Goal: Task Accomplishment & Management: Manage account settings

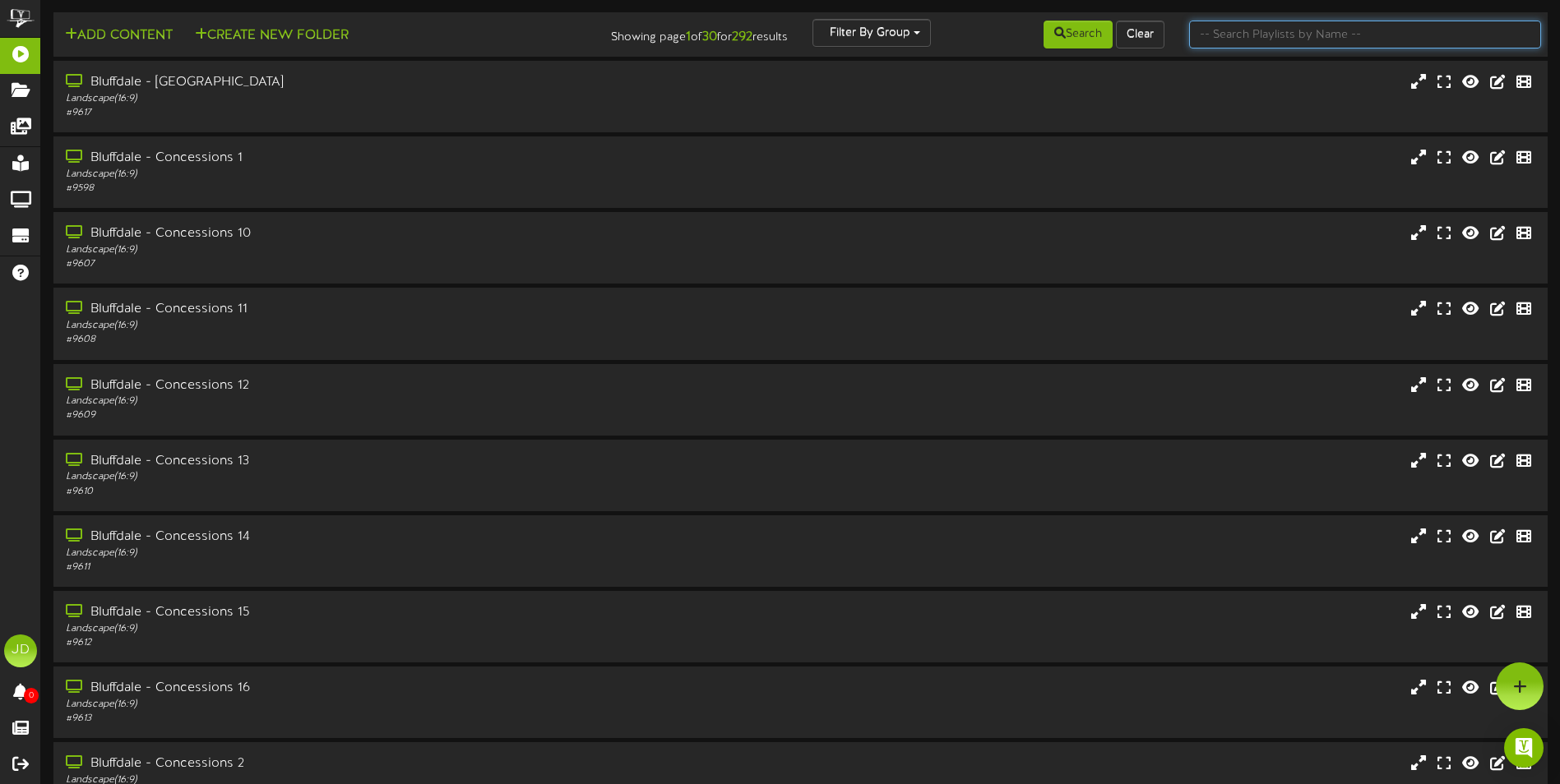
click at [1282, 29] on input "text" at bounding box center [1364, 34] width 352 height 28
type input "surprise"
click at [1086, 40] on button "Search" at bounding box center [1078, 34] width 69 height 28
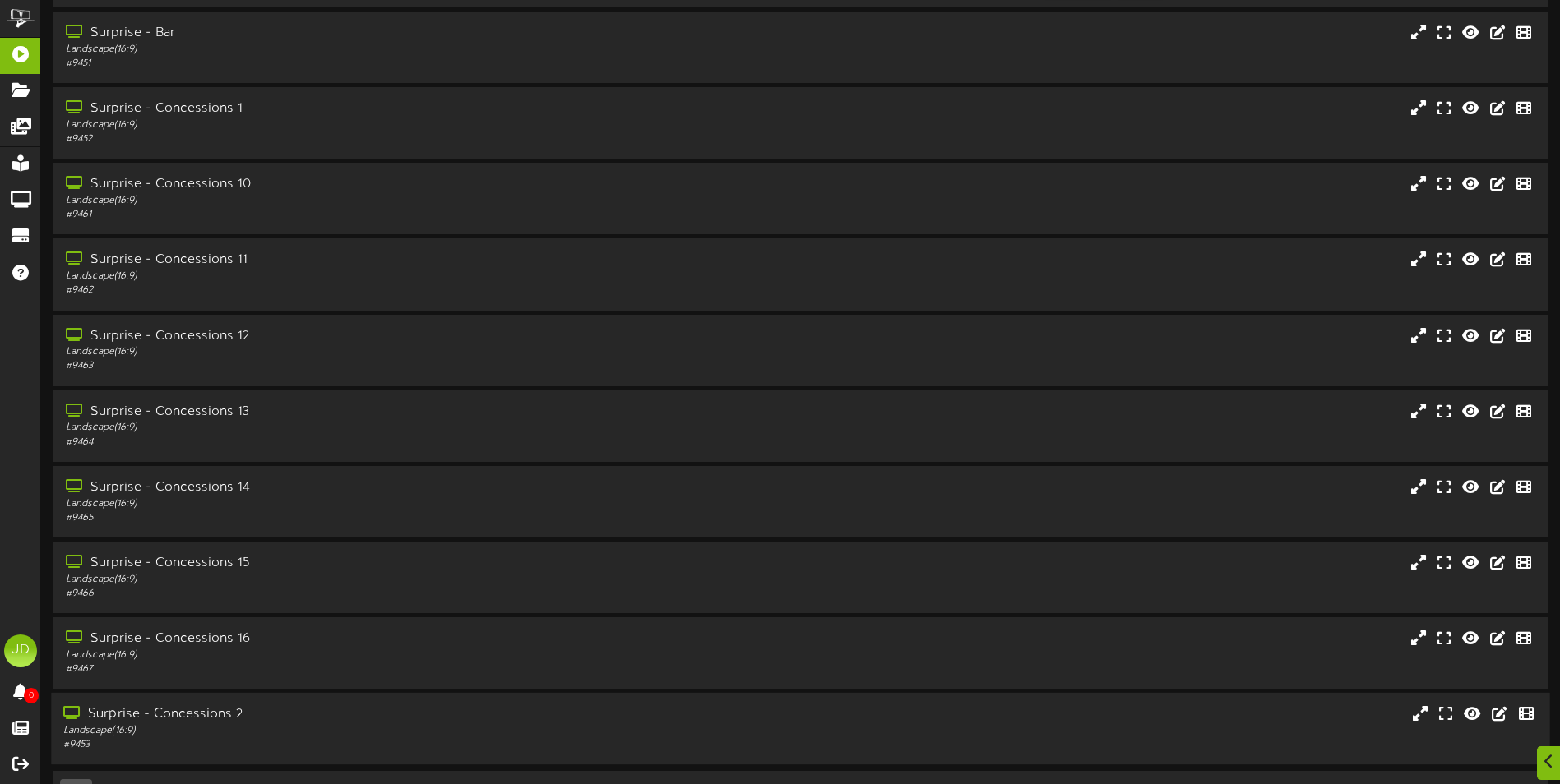
scroll to position [98, 0]
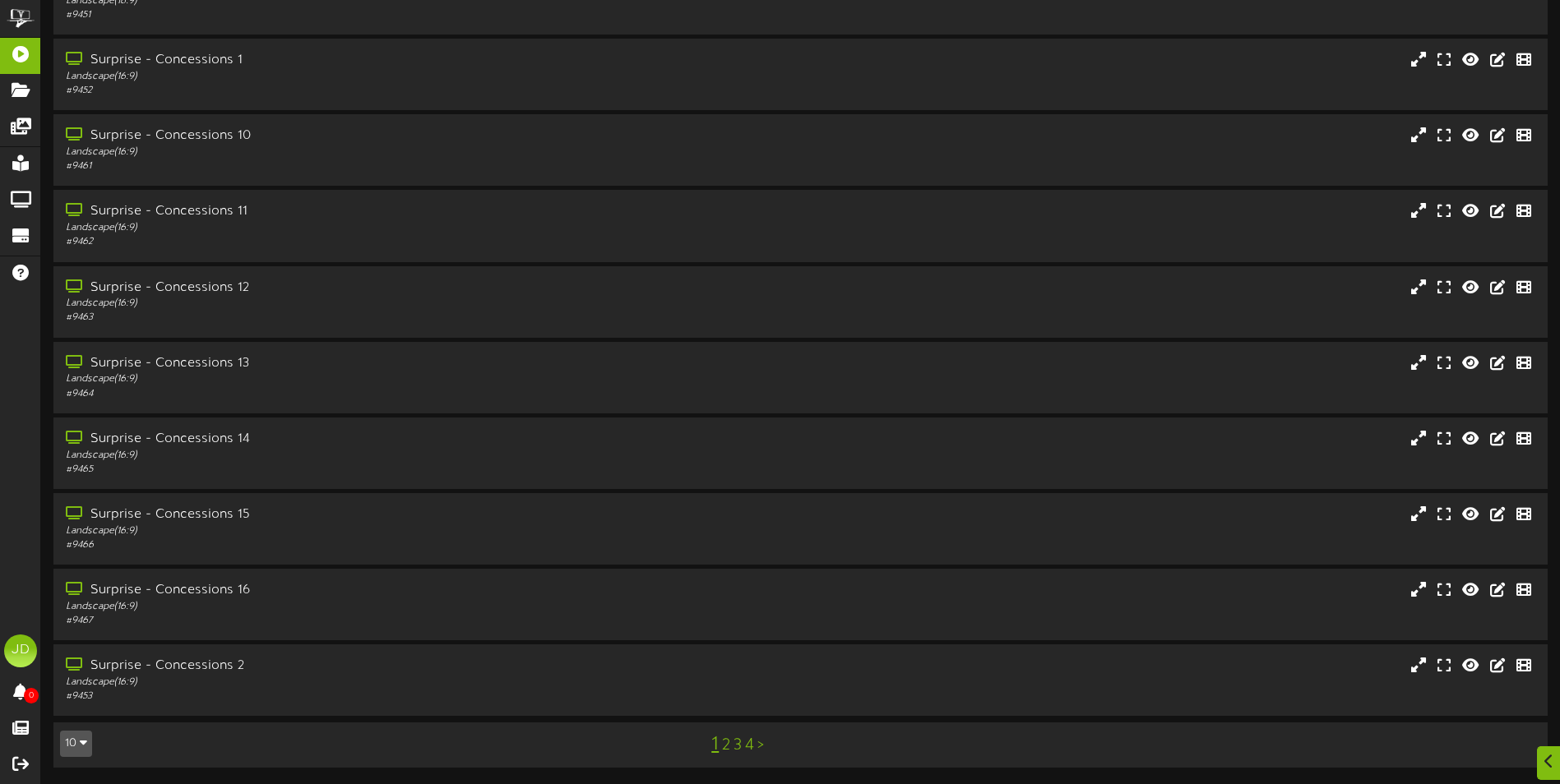
click at [735, 744] on link "3" at bounding box center [737, 745] width 8 height 18
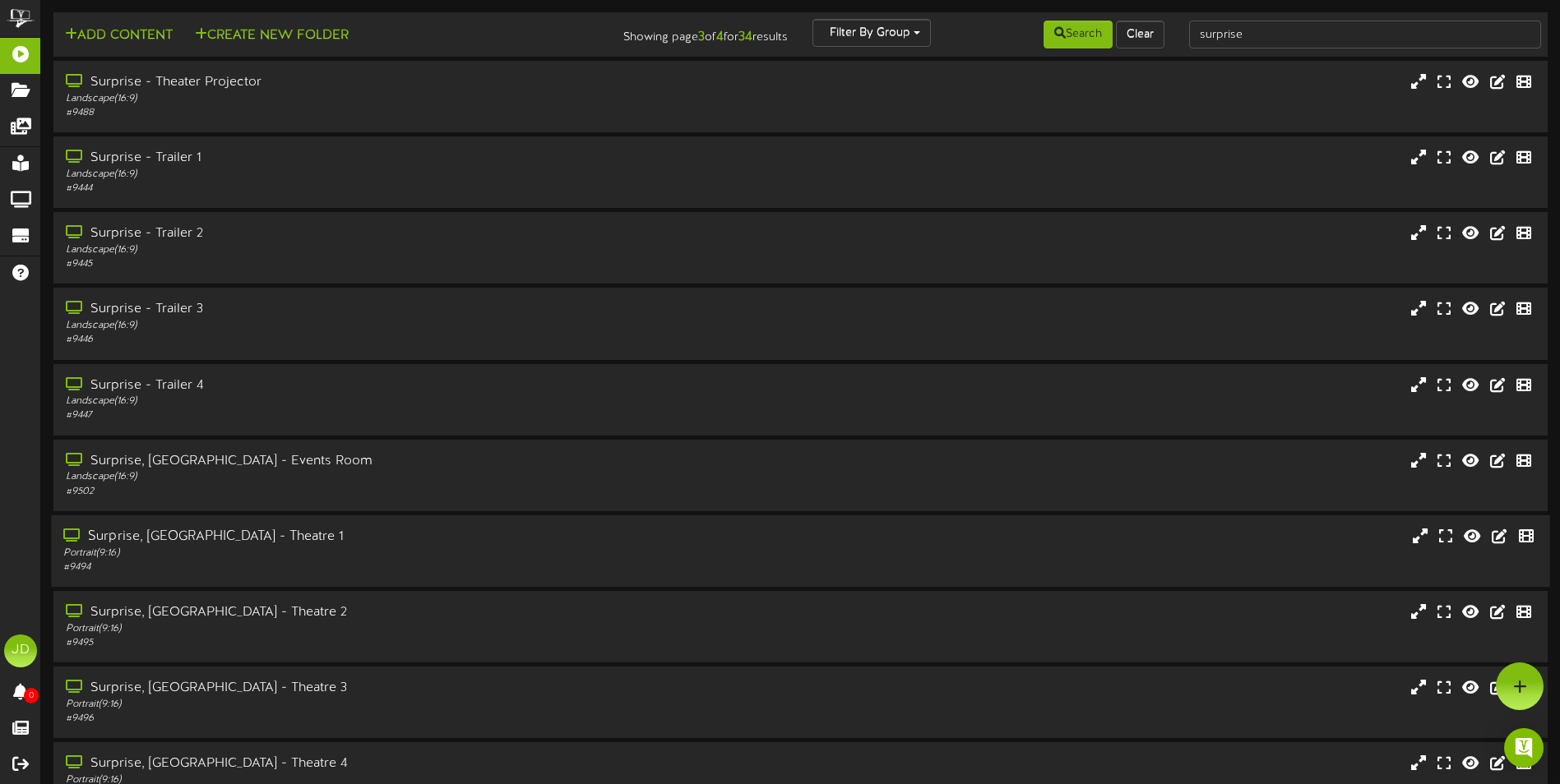
click at [481, 525] on div "Surprise, [GEOGRAPHIC_DATA] - Theatre 1 Portrait ( 9:16 ) # 9494" at bounding box center [800, 551] width 1498 height 71
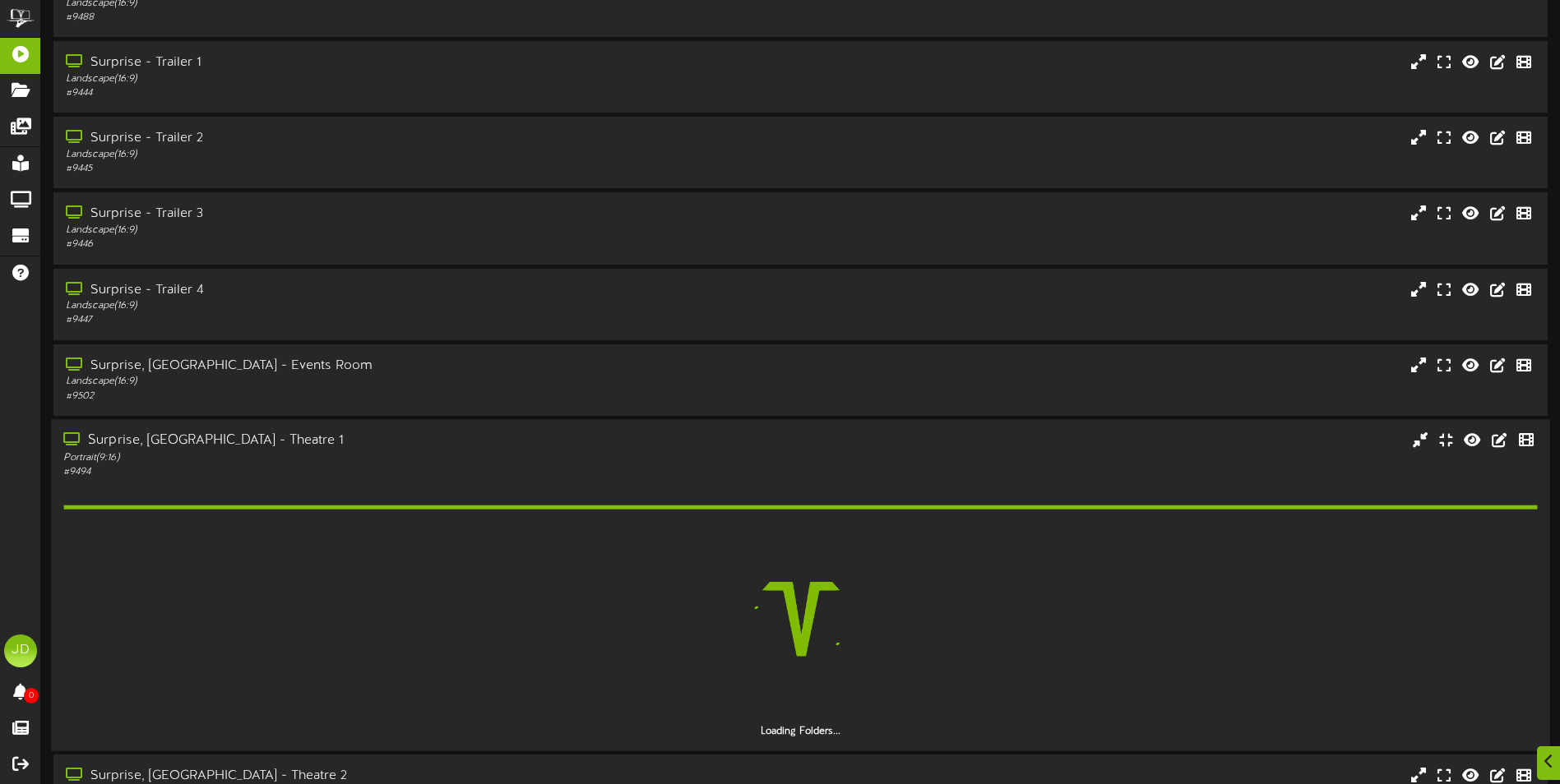
scroll to position [247, 0]
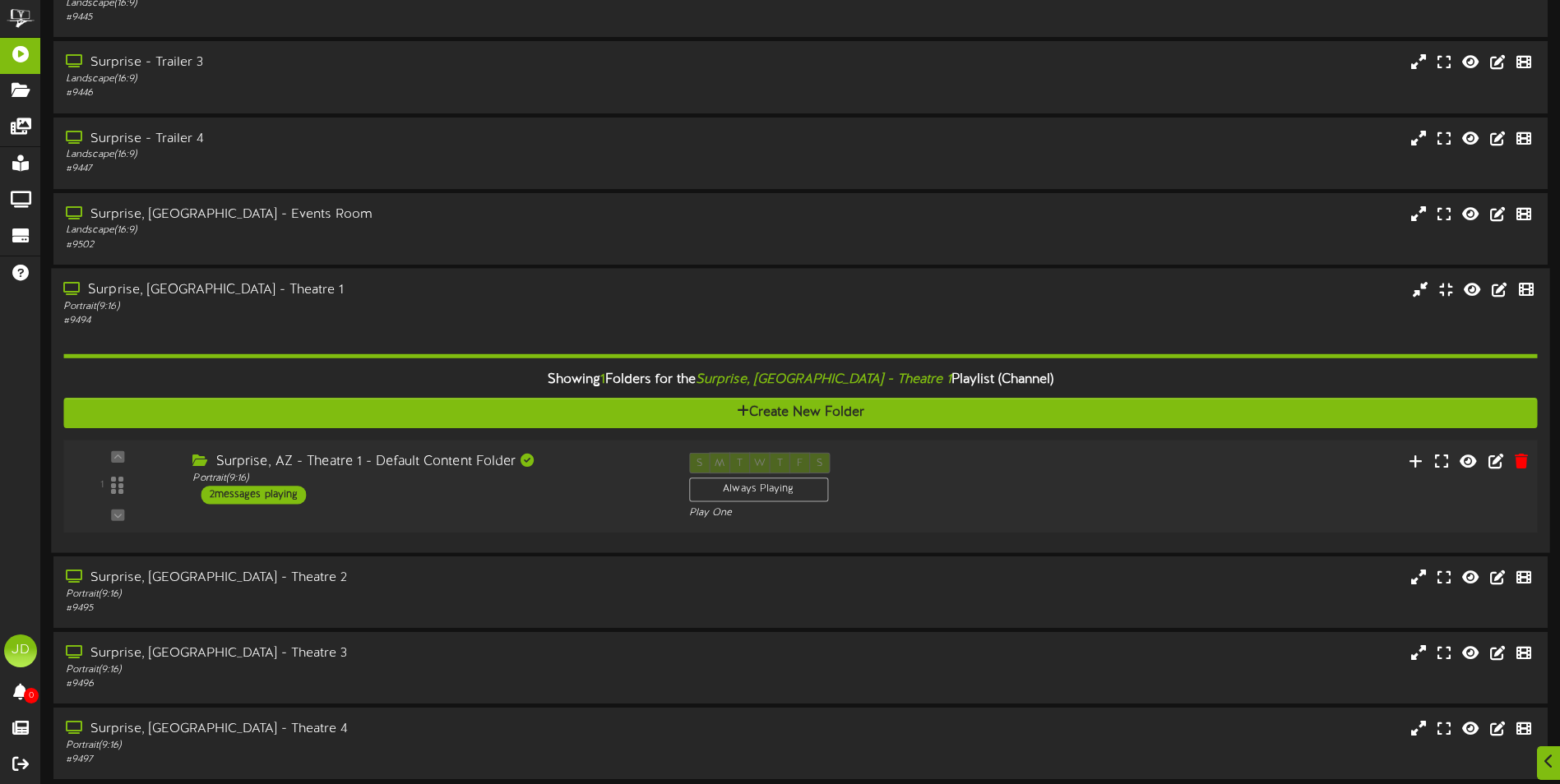
click at [608, 489] on div "Surprise, AZ - Theatre 1 - Default Content Folder Portrait ( 9:16 ) 2 messages …" at bounding box center [427, 478] width 496 height 52
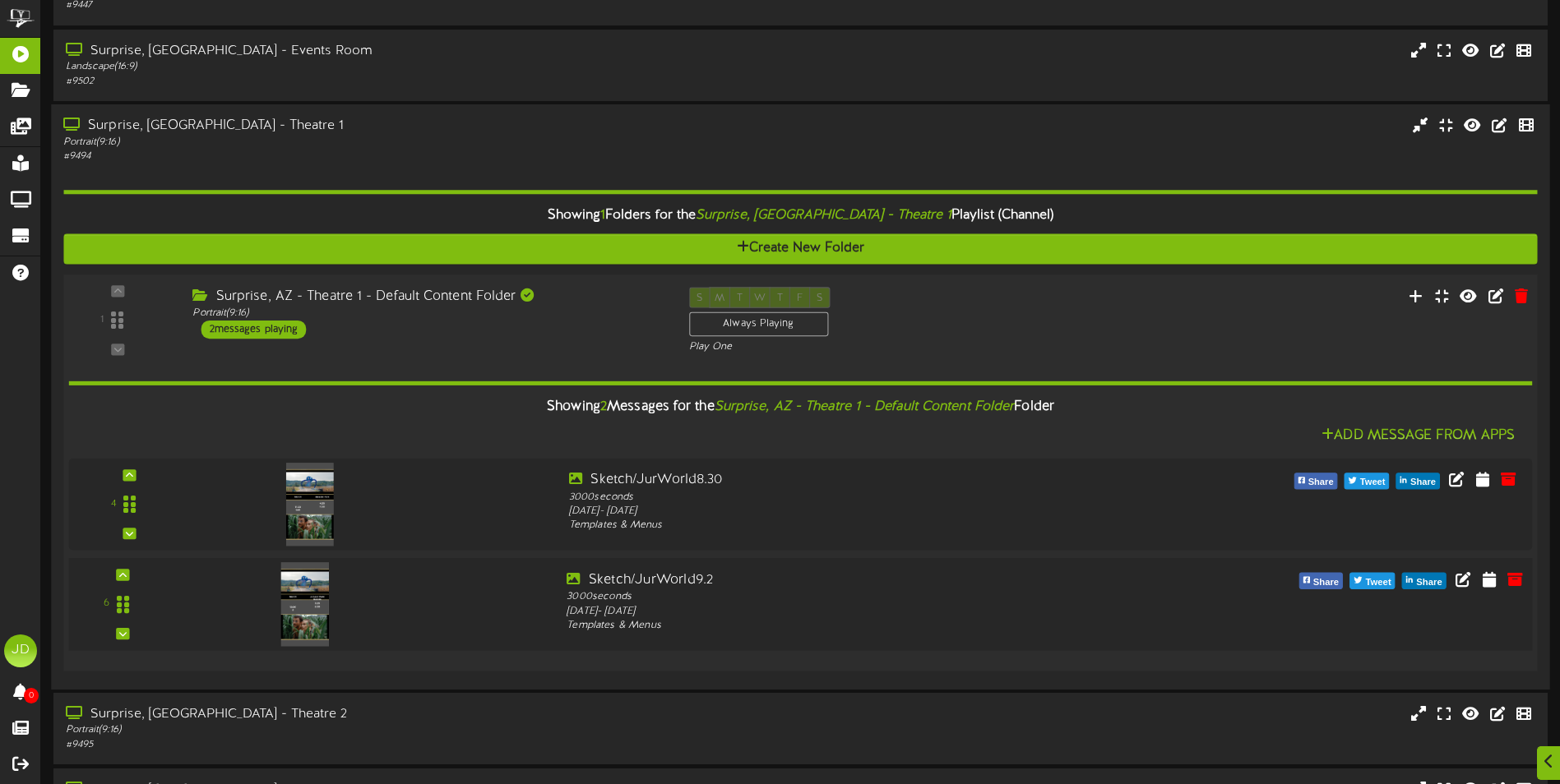
scroll to position [411, 0]
click at [1511, 482] on icon at bounding box center [1515, 477] width 18 height 18
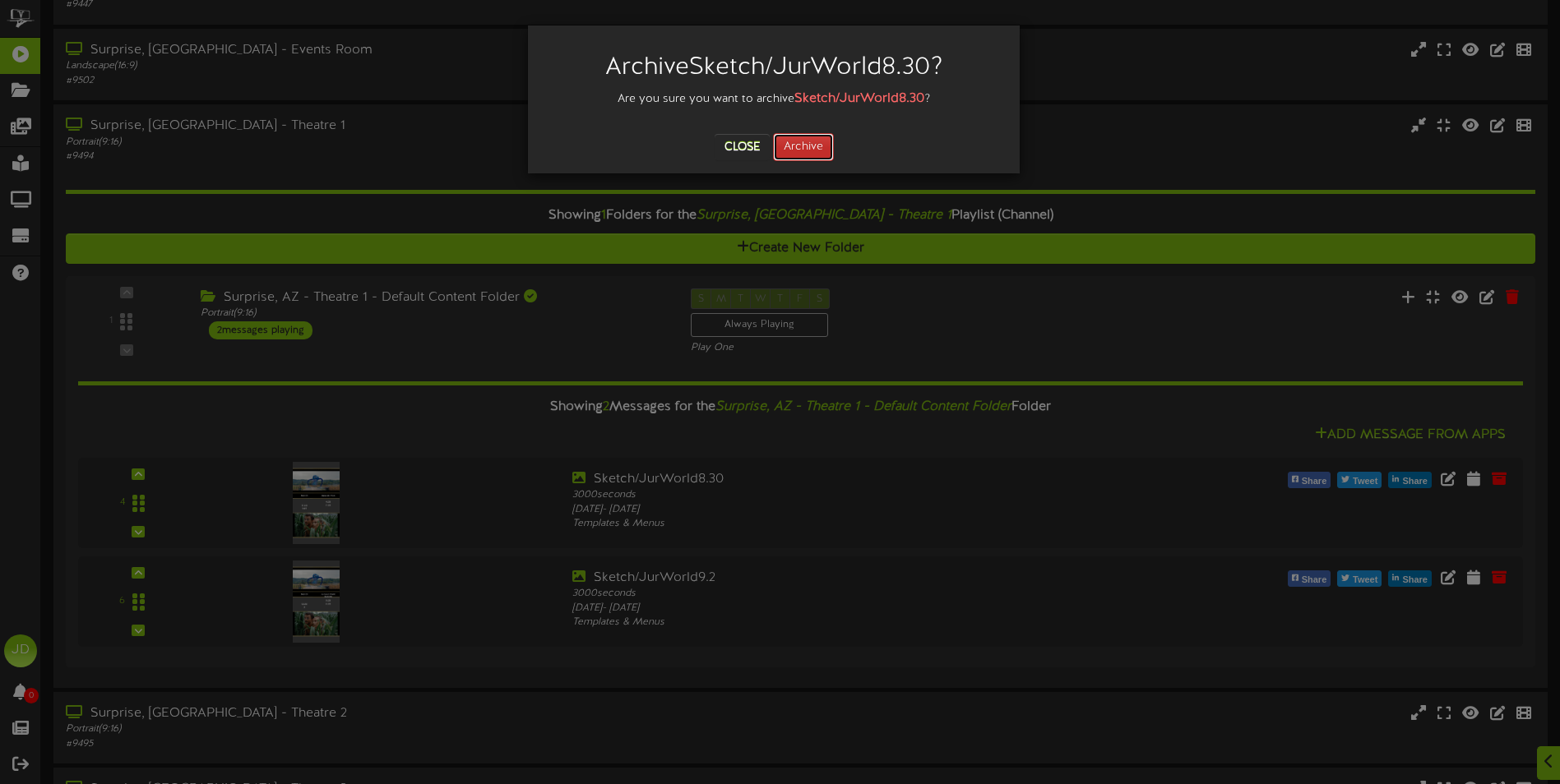
click at [789, 137] on button "Archive" at bounding box center [803, 147] width 61 height 28
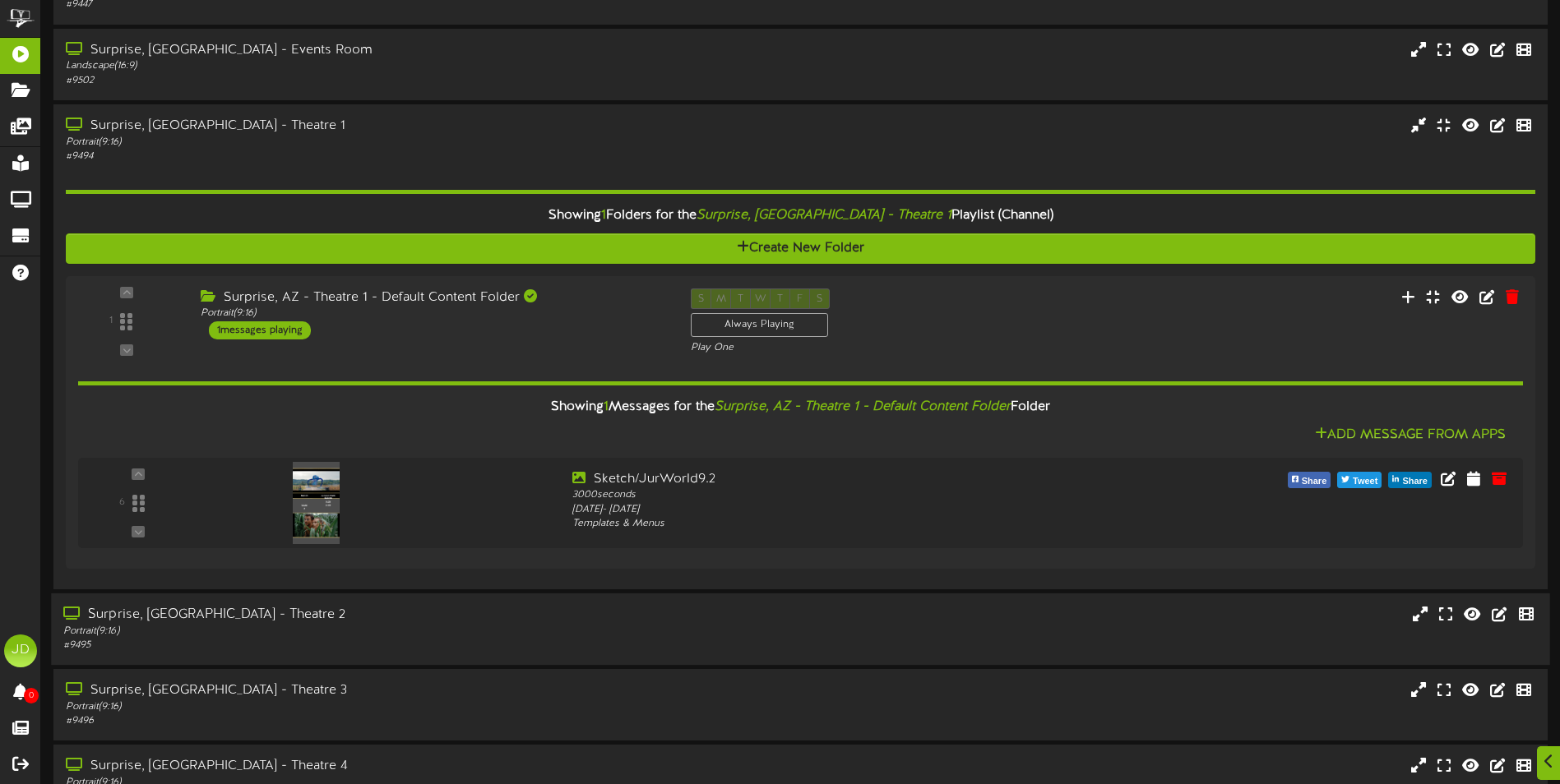
click at [500, 638] on div "# 9495" at bounding box center [362, 645] width 599 height 14
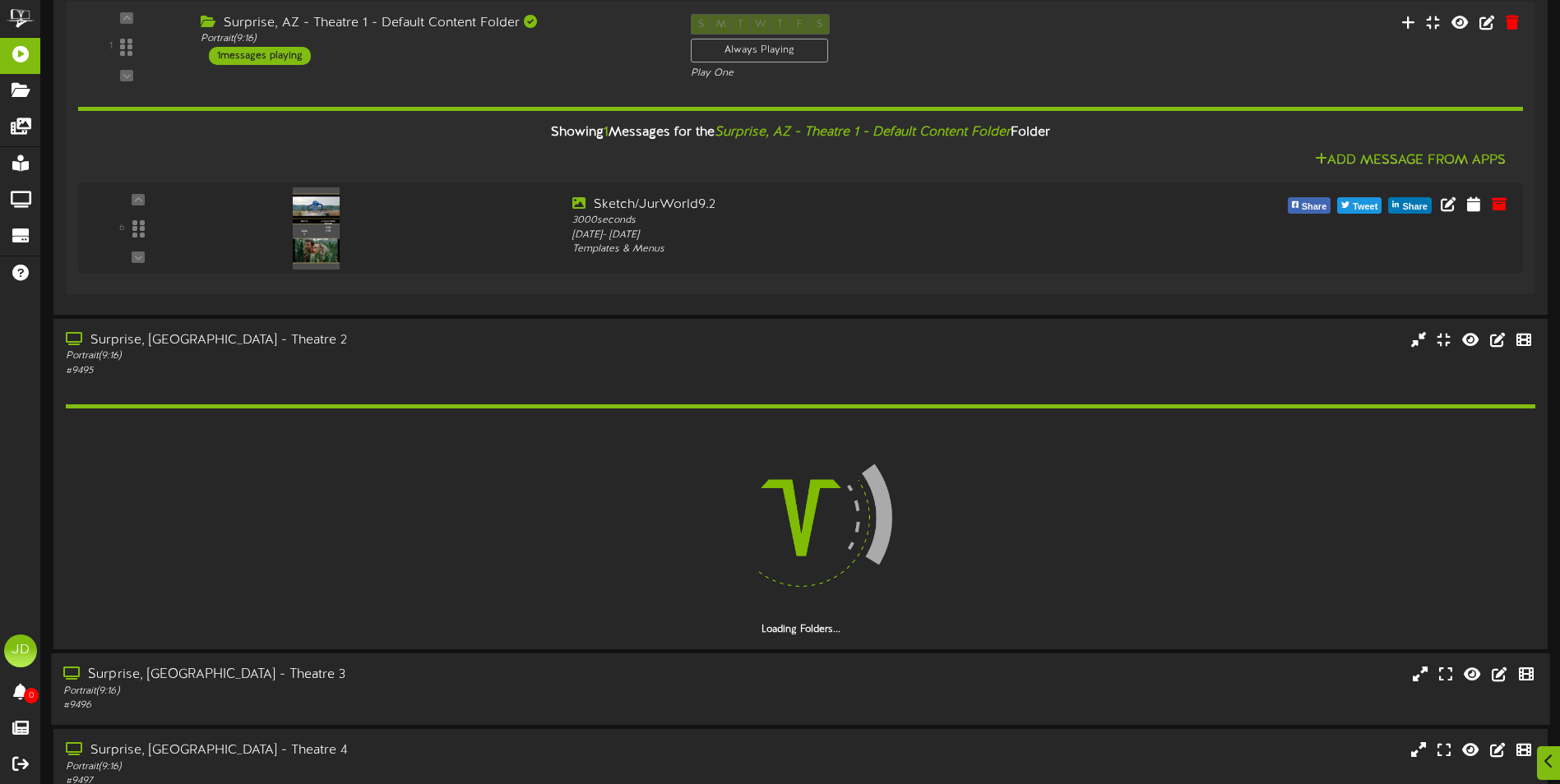
scroll to position [740, 0]
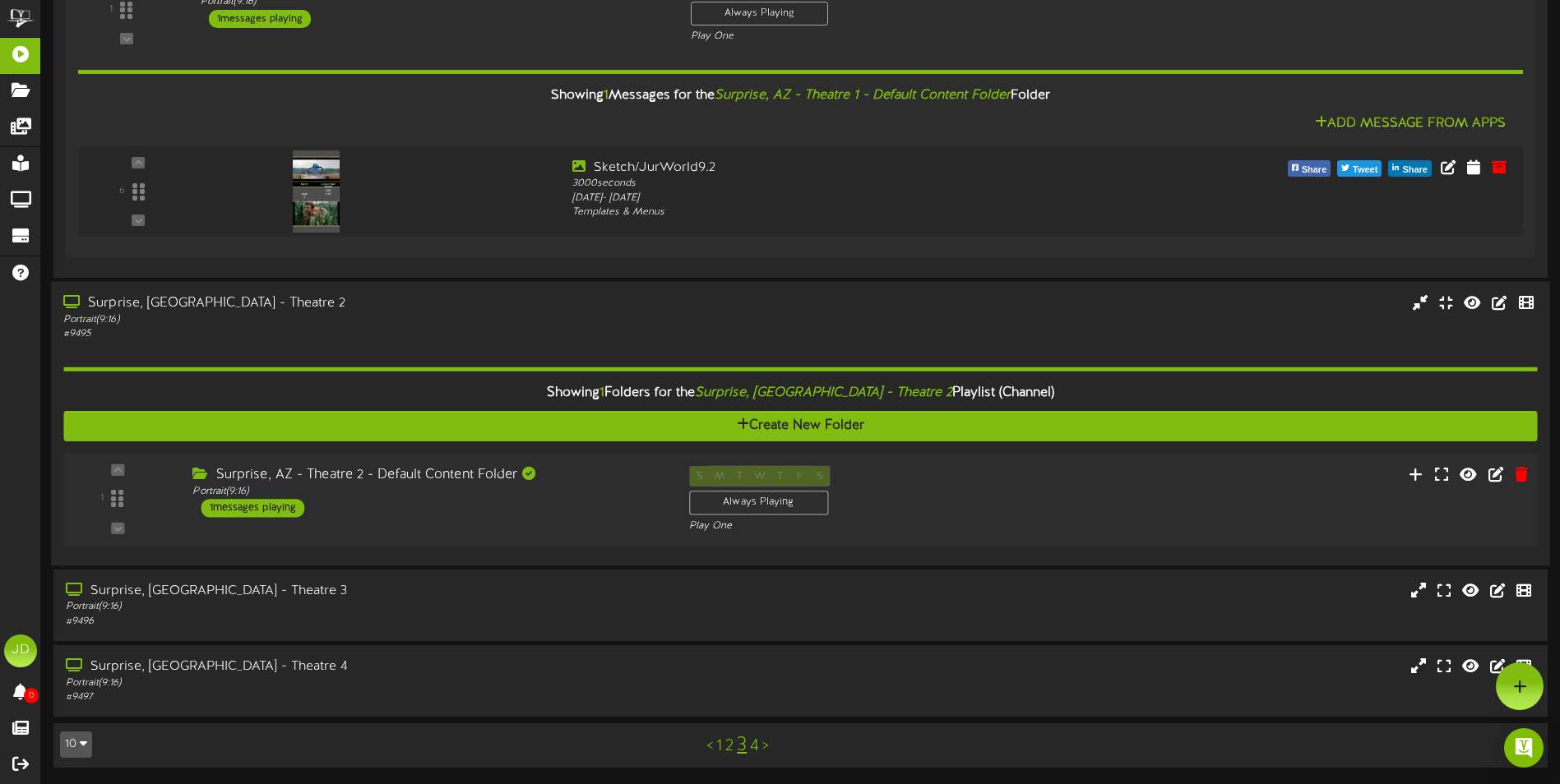
click at [585, 507] on div "Surprise, AZ - Theatre 2 - Default Content Folder Portrait ( 9:16 ) 1 messages …" at bounding box center [427, 491] width 496 height 52
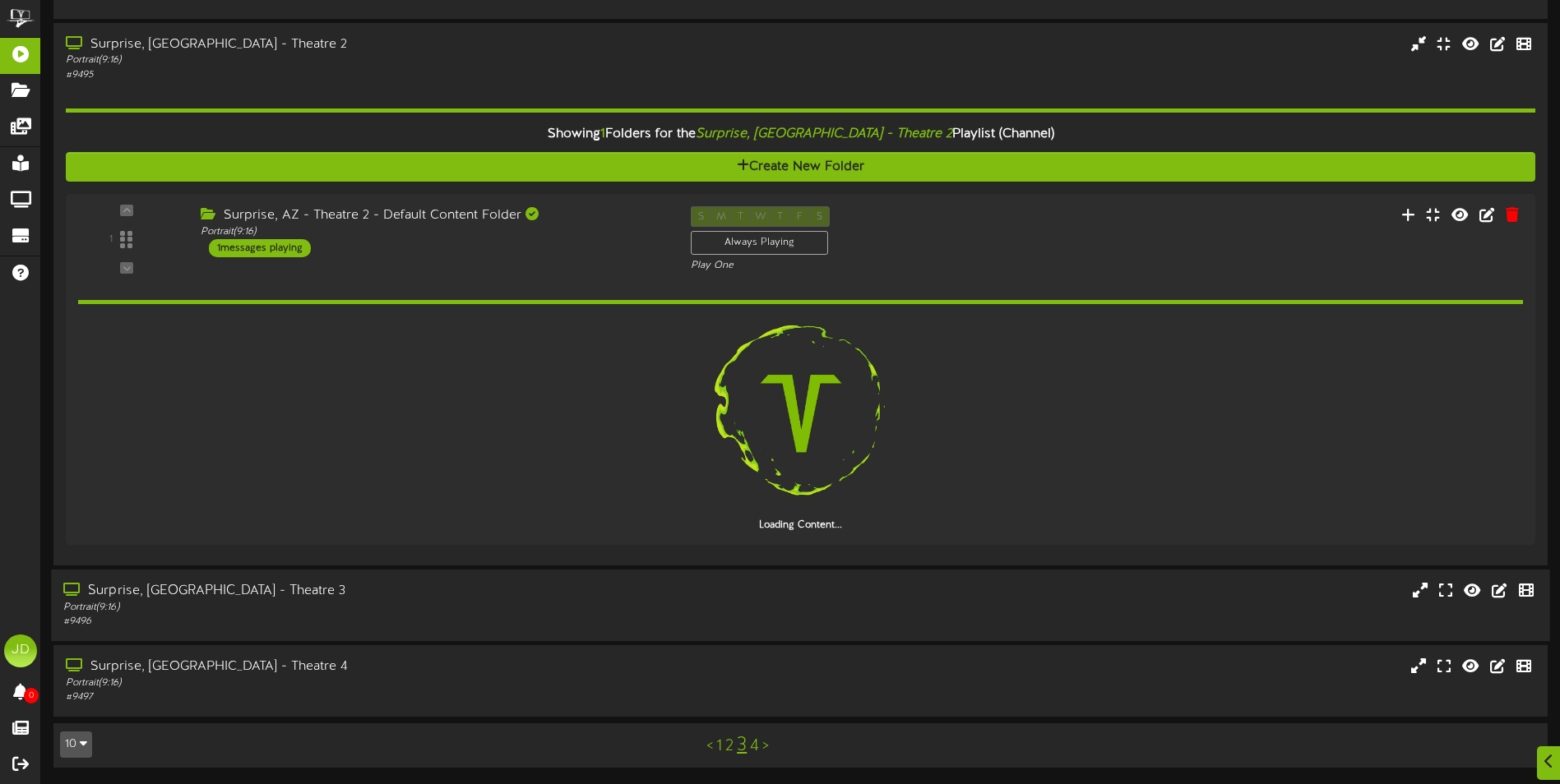
scroll to position [924, 0]
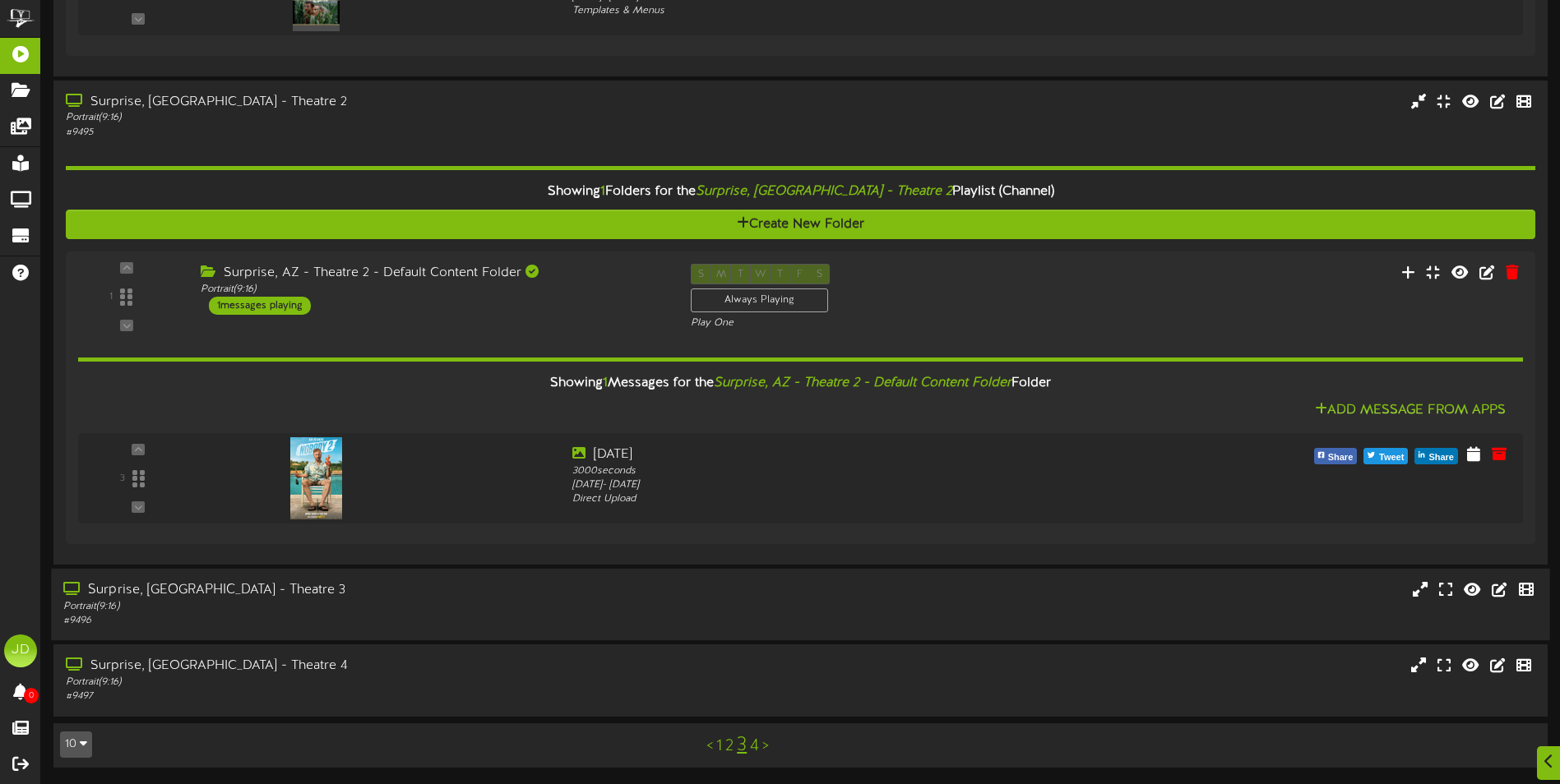
click at [310, 618] on div "# 9496" at bounding box center [362, 621] width 599 height 14
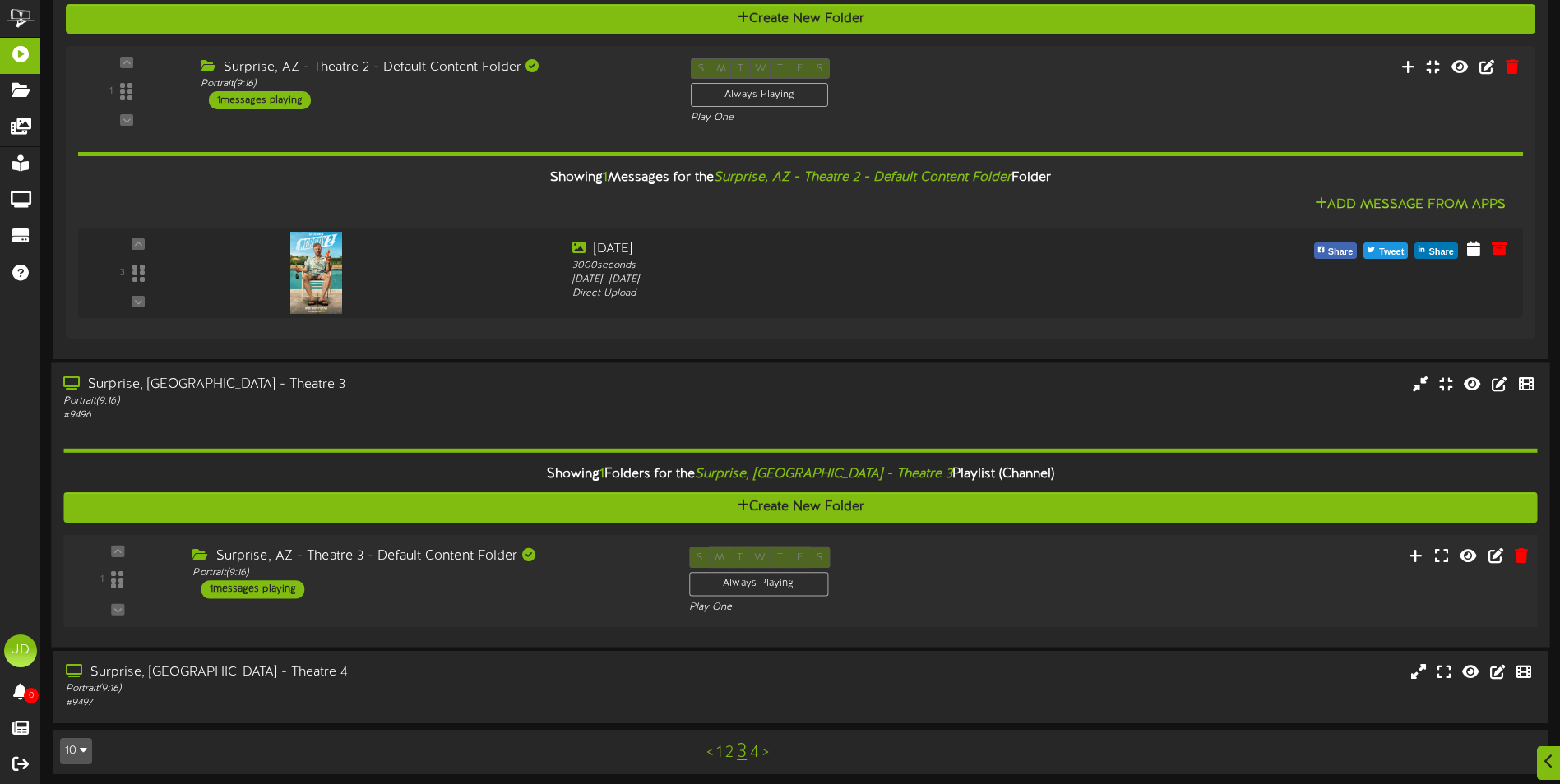
scroll to position [1136, 0]
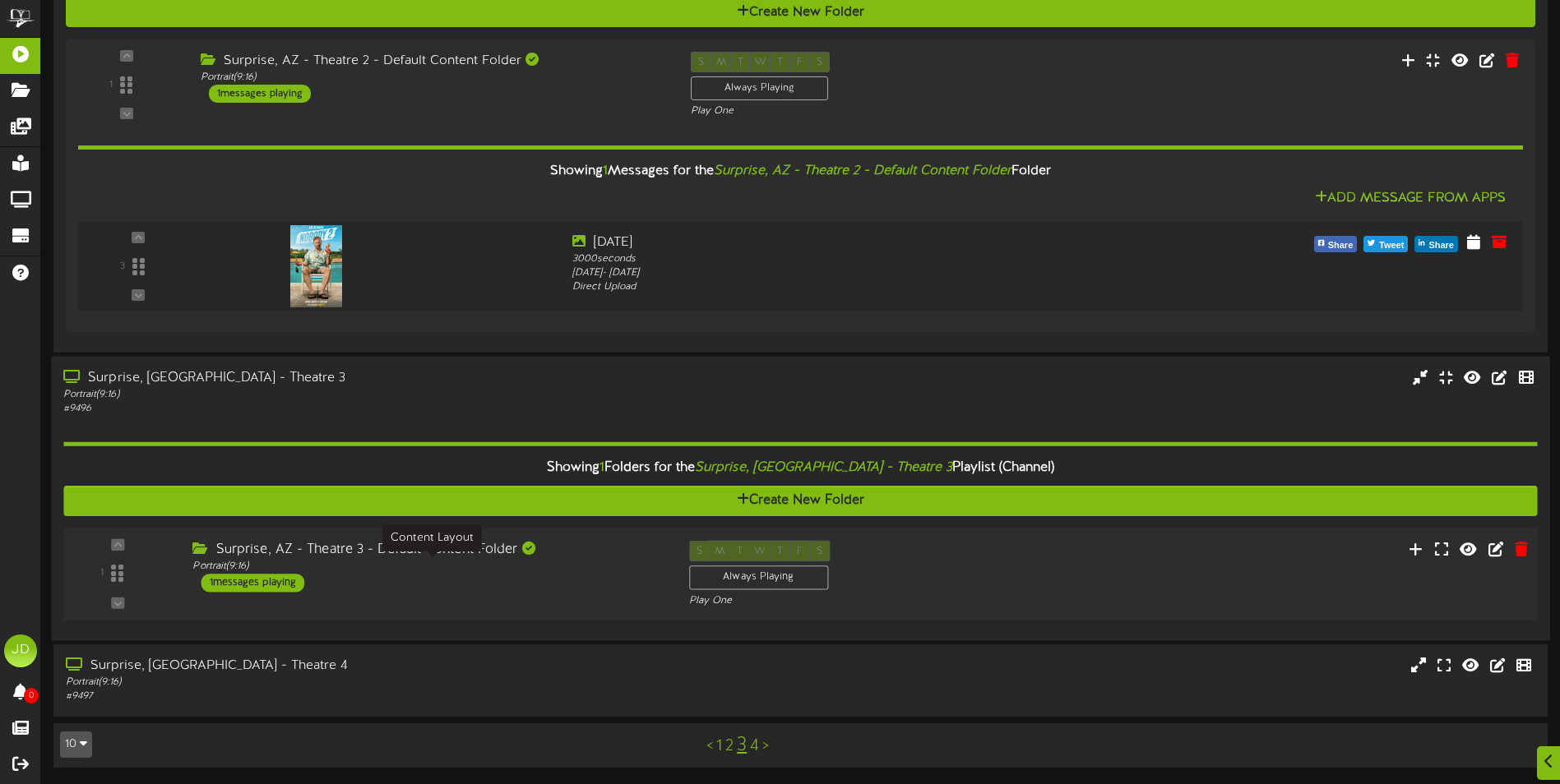
click at [562, 564] on div "Portrait ( 9:16 )" at bounding box center [427, 567] width 471 height 14
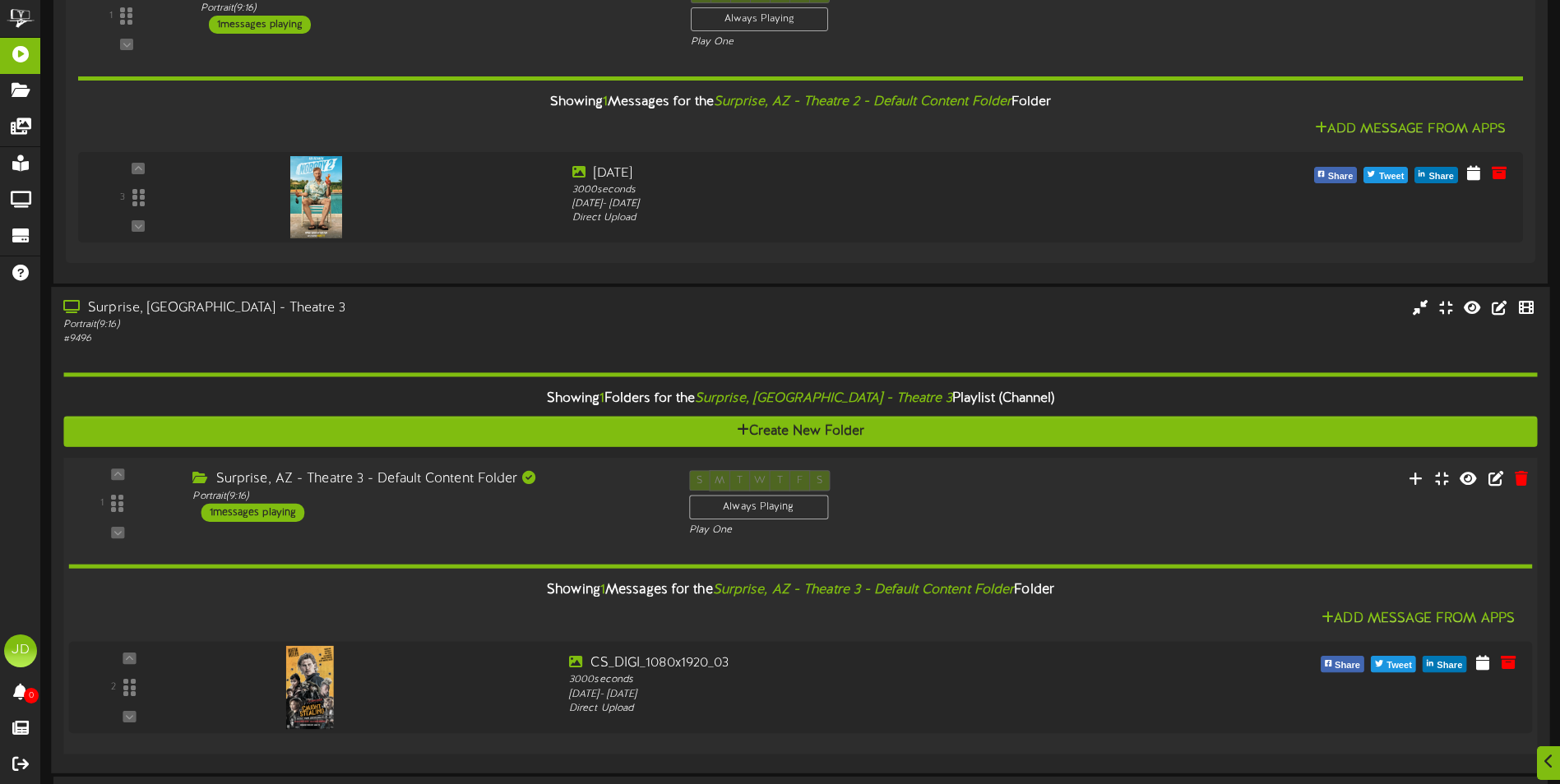
scroll to position [1337, 0]
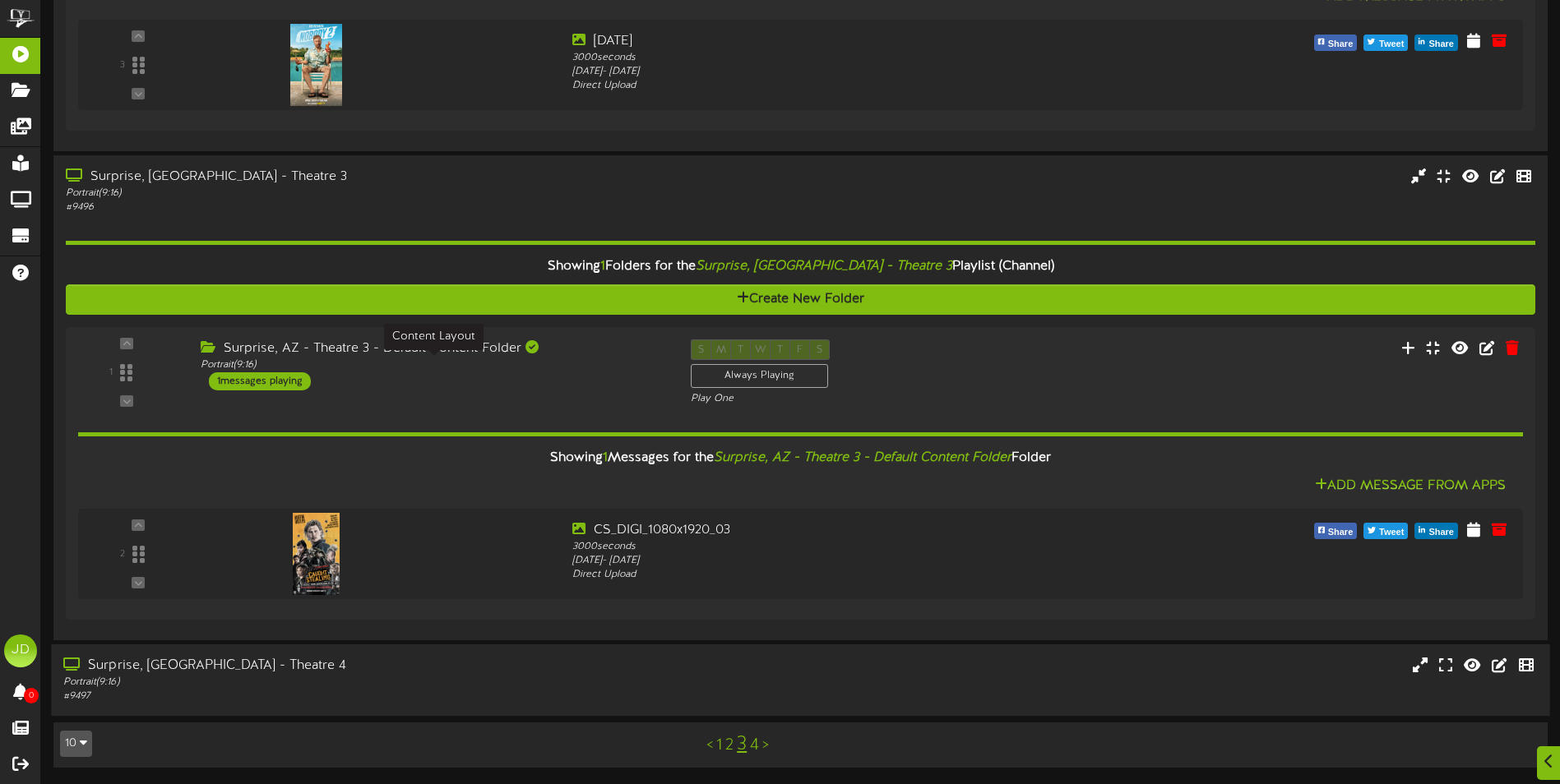
click at [434, 689] on div "Surprise, [GEOGRAPHIC_DATA] - Theatre 4 Portrait ( 9:16 ) # 9497" at bounding box center [362, 680] width 624 height 47
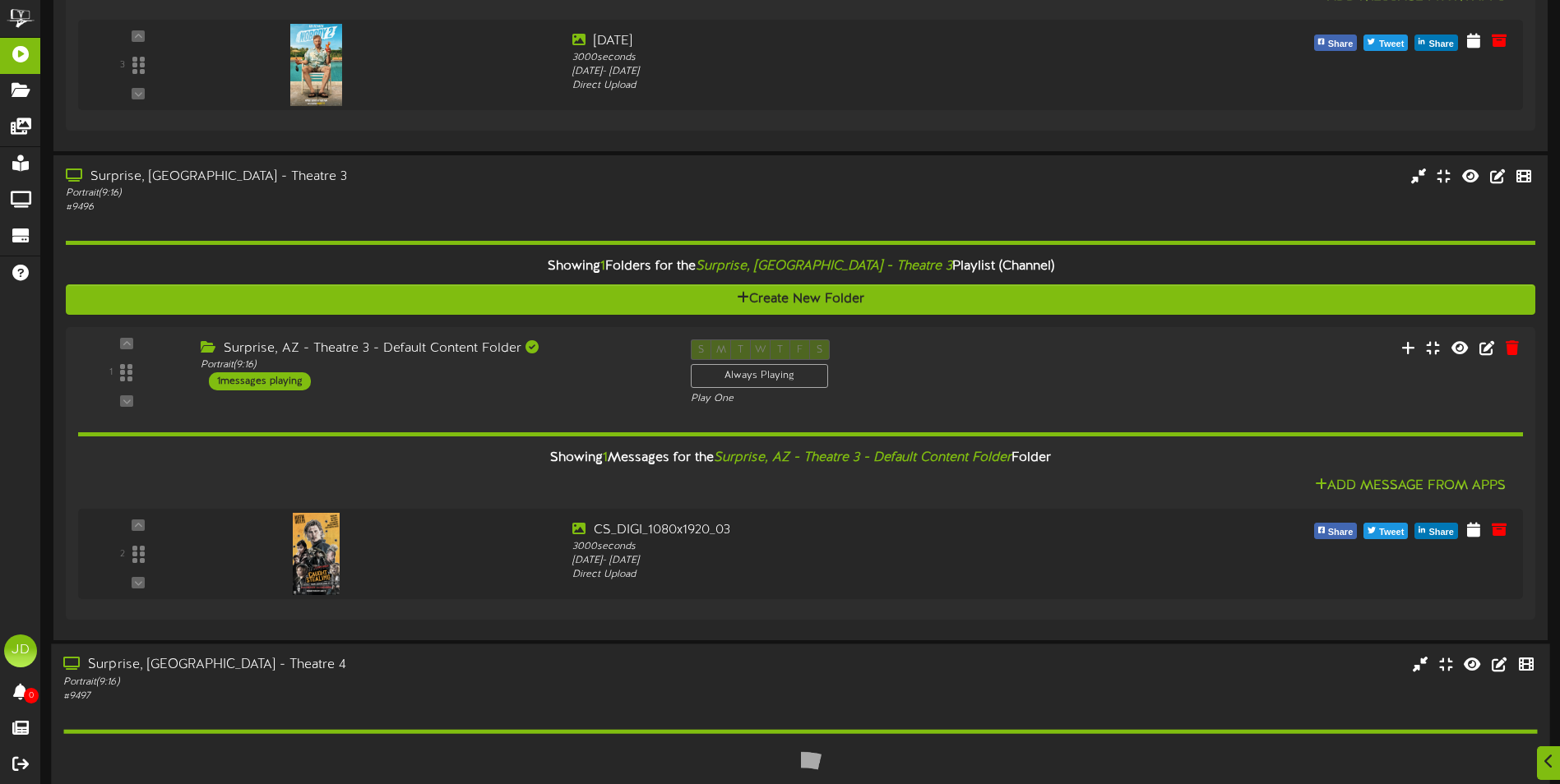
drag, startPoint x: 434, startPoint y: 689, endPoint x: 810, endPoint y: 659, distance: 377.2
click at [810, 659] on div "Surprise, [GEOGRAPHIC_DATA] - Theatre 4 Portrait ( 9:16 ) # 9497" at bounding box center [800, 680] width 1498 height 47
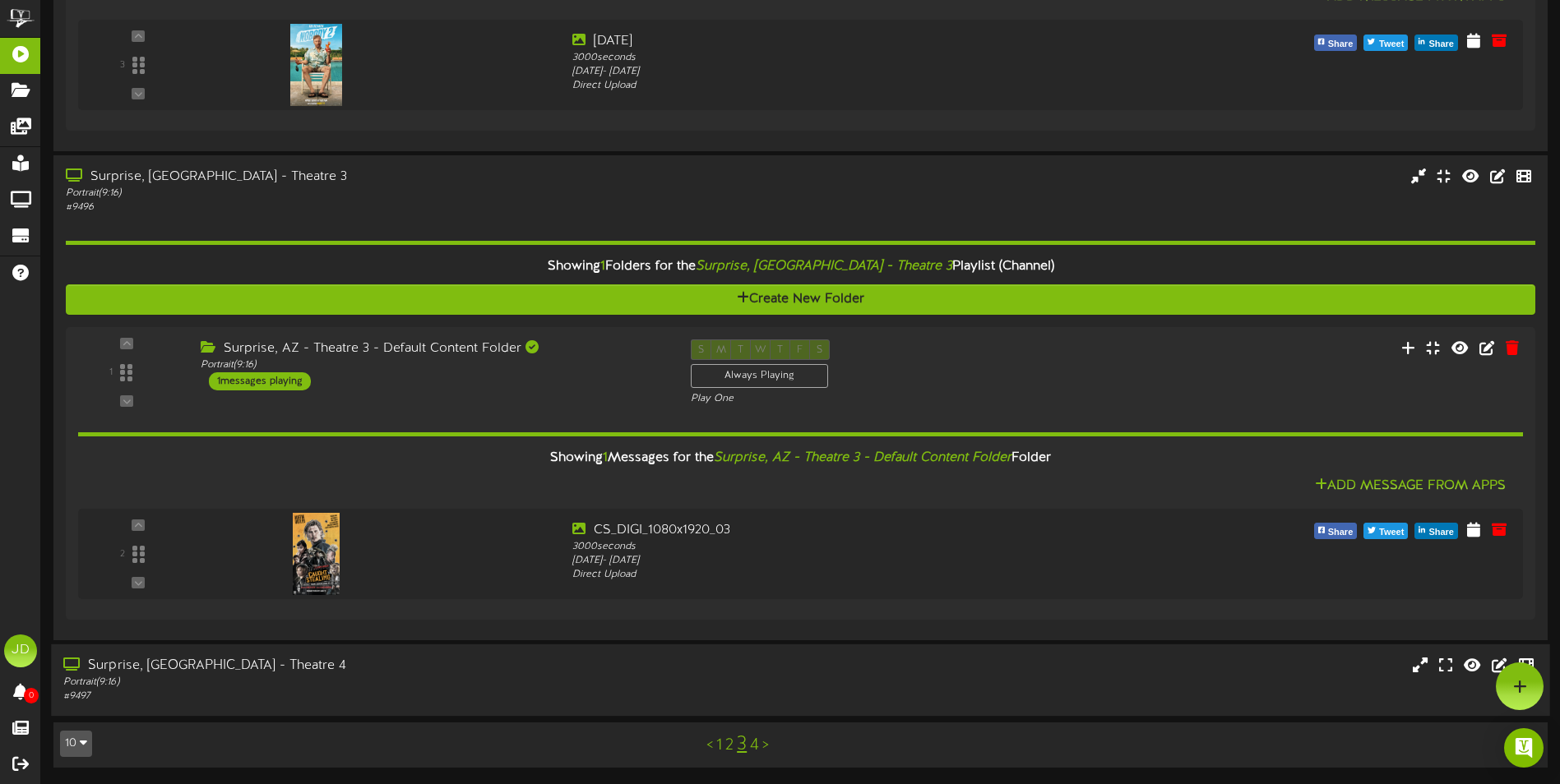
click at [568, 681] on div "Portrait ( 9:16 )" at bounding box center [362, 683] width 599 height 14
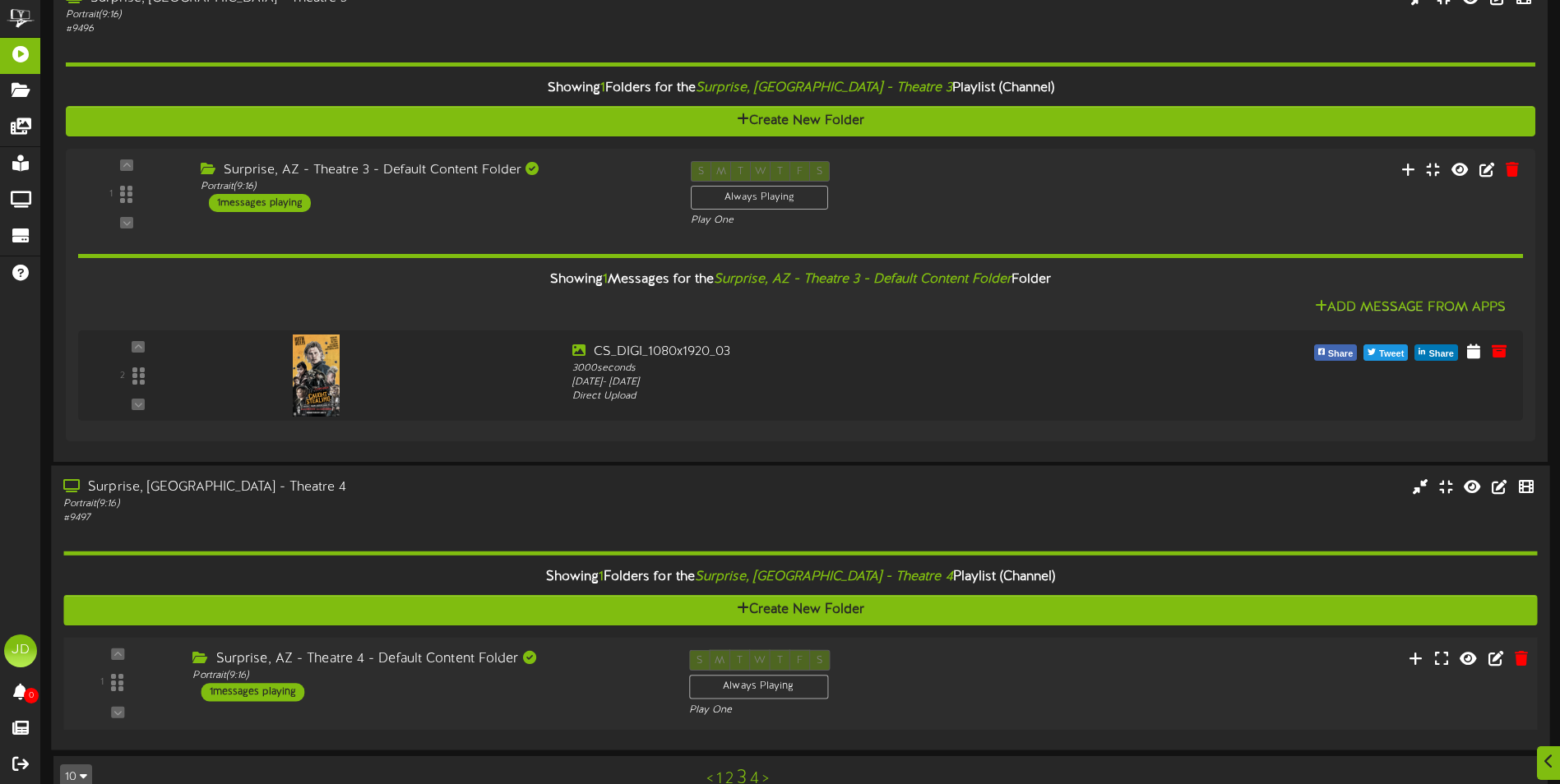
scroll to position [1548, 0]
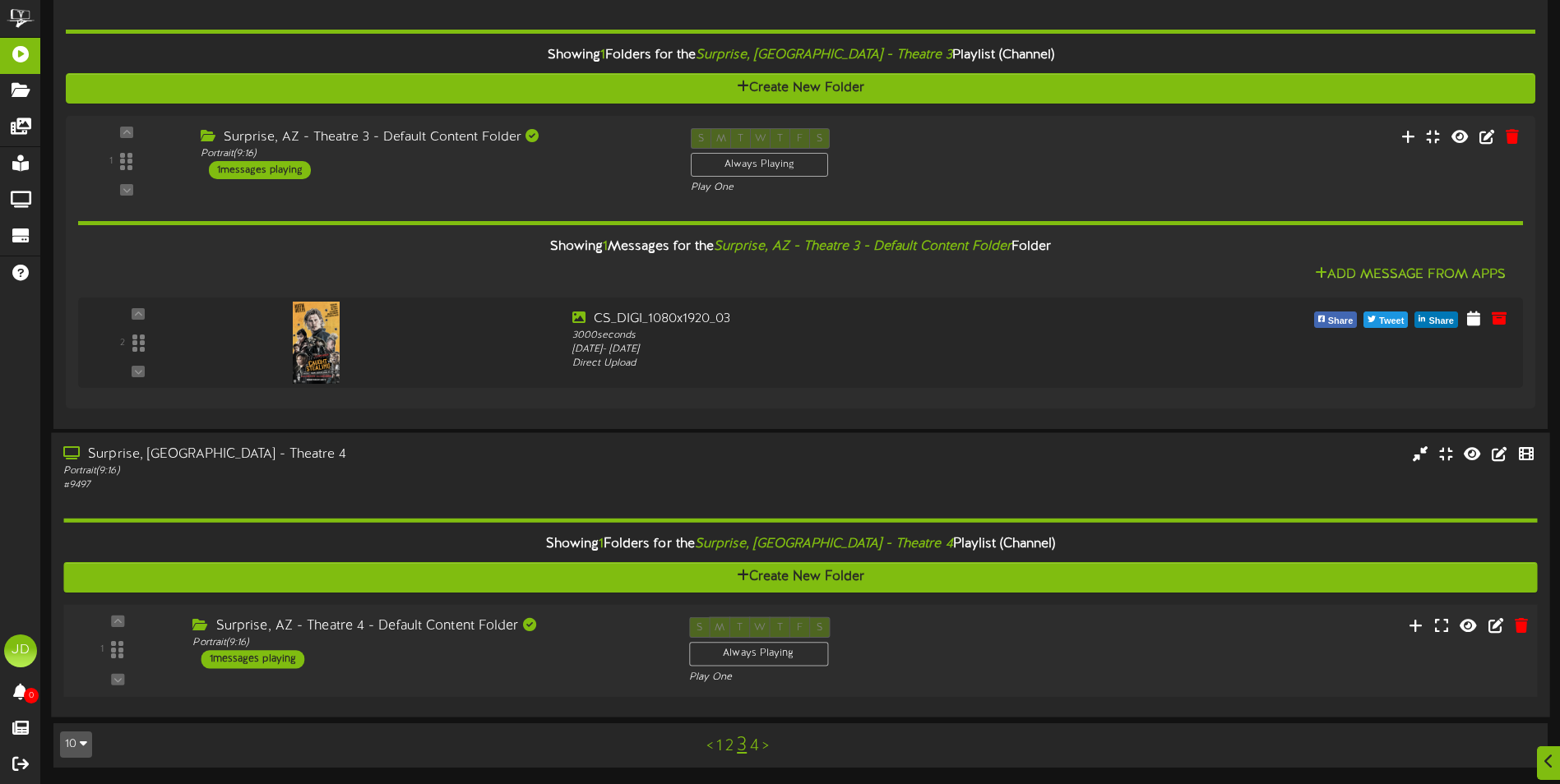
click at [576, 671] on div "1 ( 9:16" at bounding box center [800, 651] width 1488 height 68
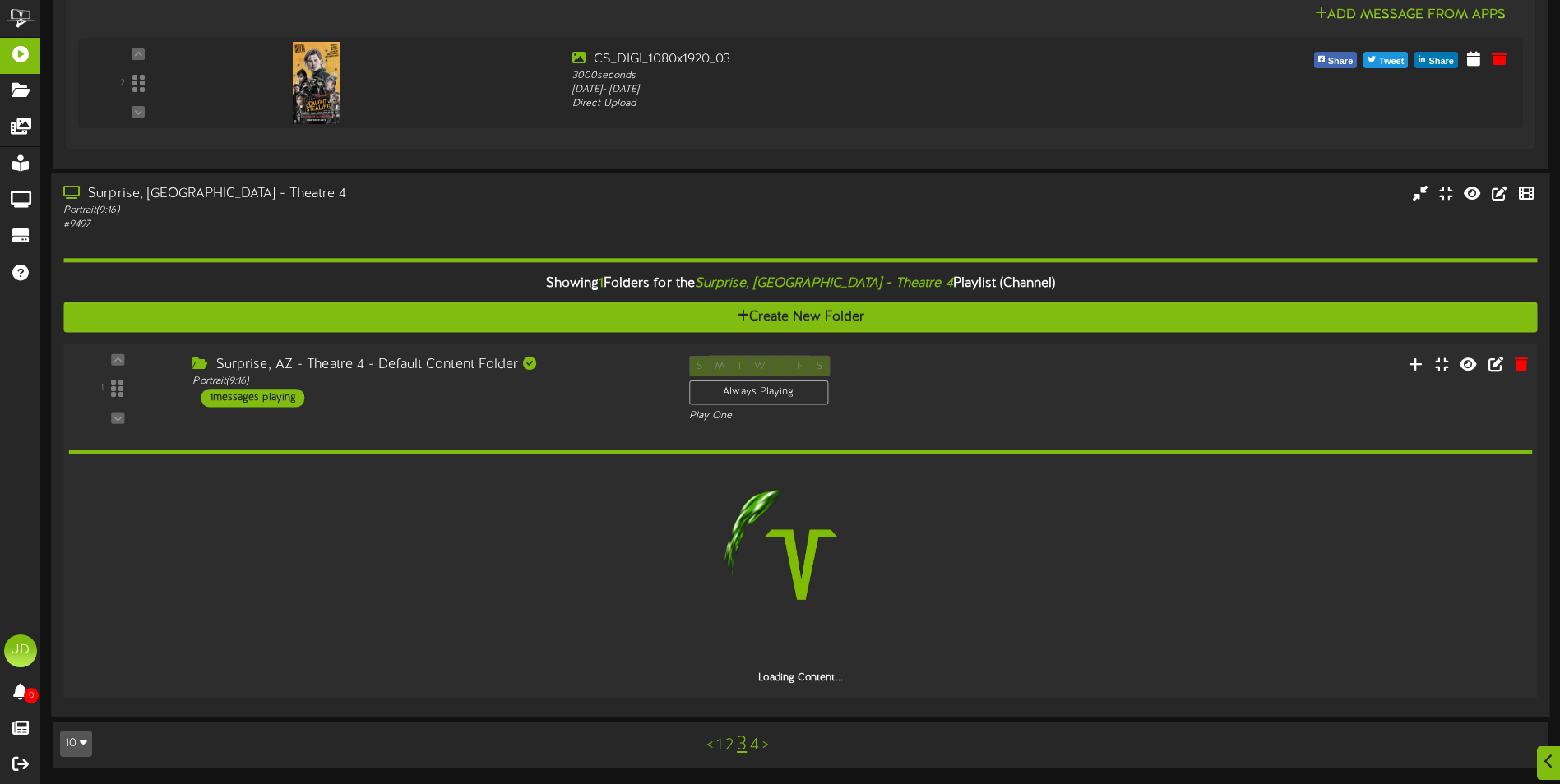
scroll to position [1750, 0]
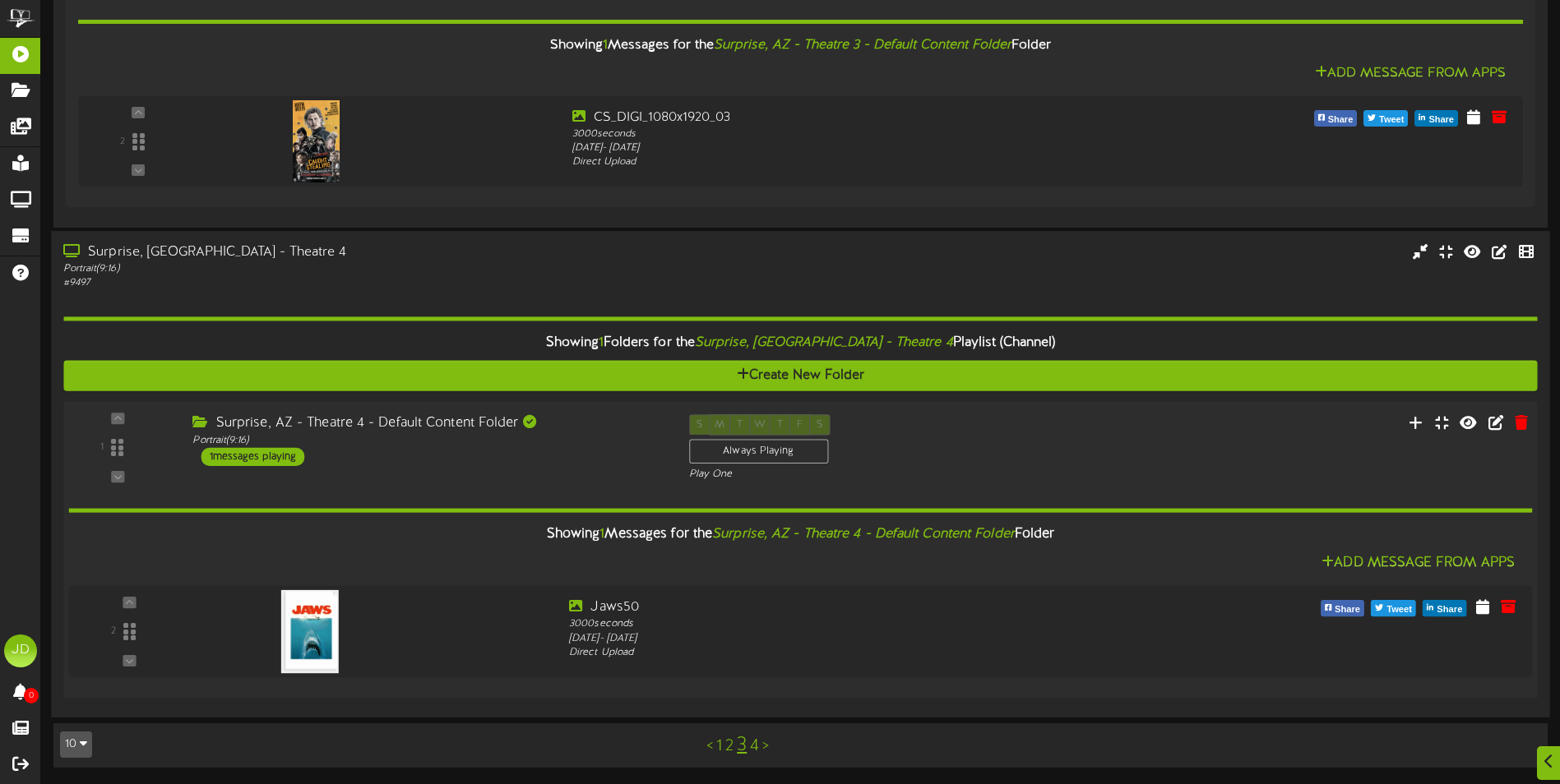
click at [753, 746] on link "4" at bounding box center [754, 746] width 9 height 18
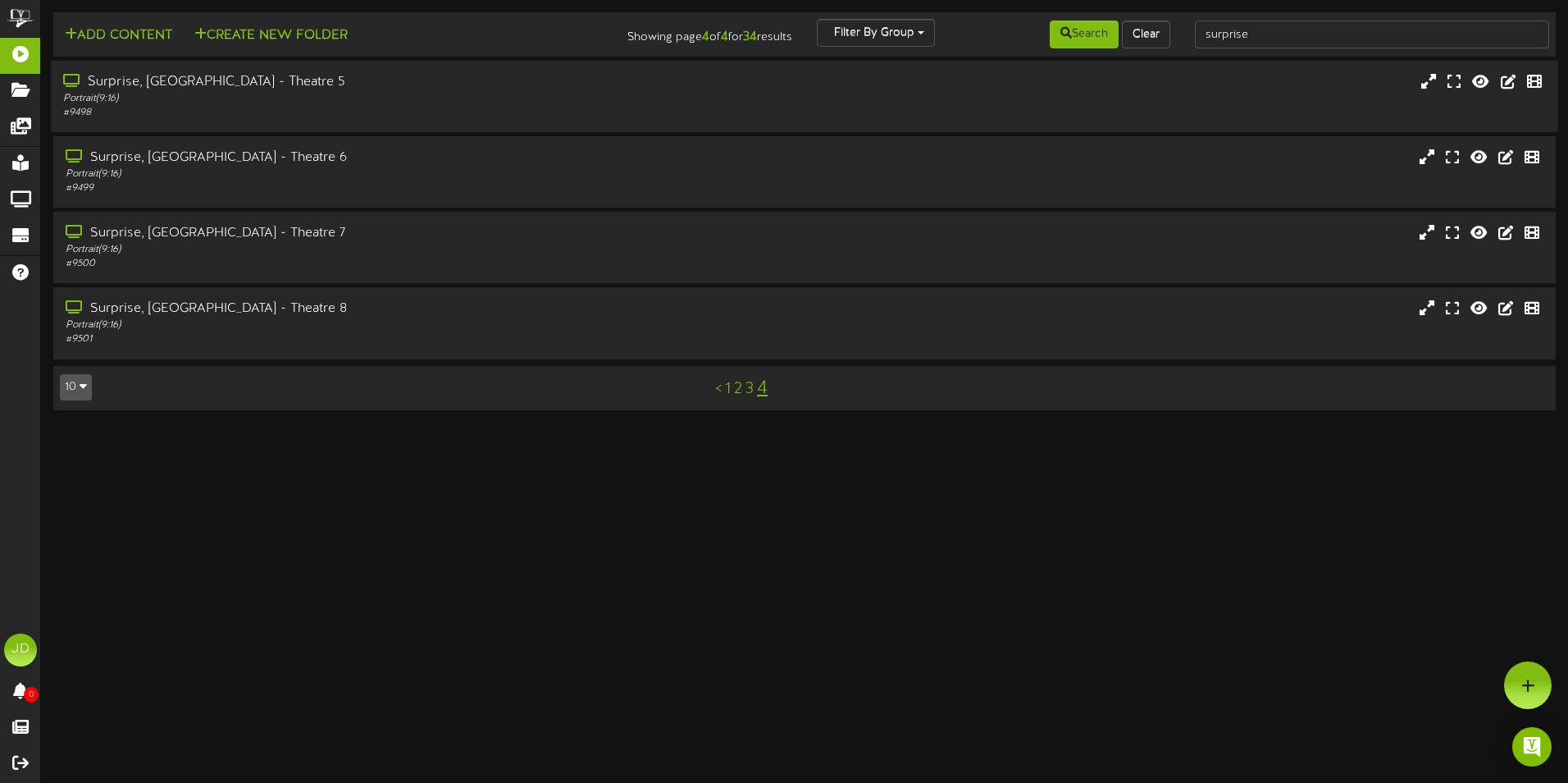
click at [305, 101] on div "Portrait ( 9:16 )" at bounding box center [365, 99] width 604 height 14
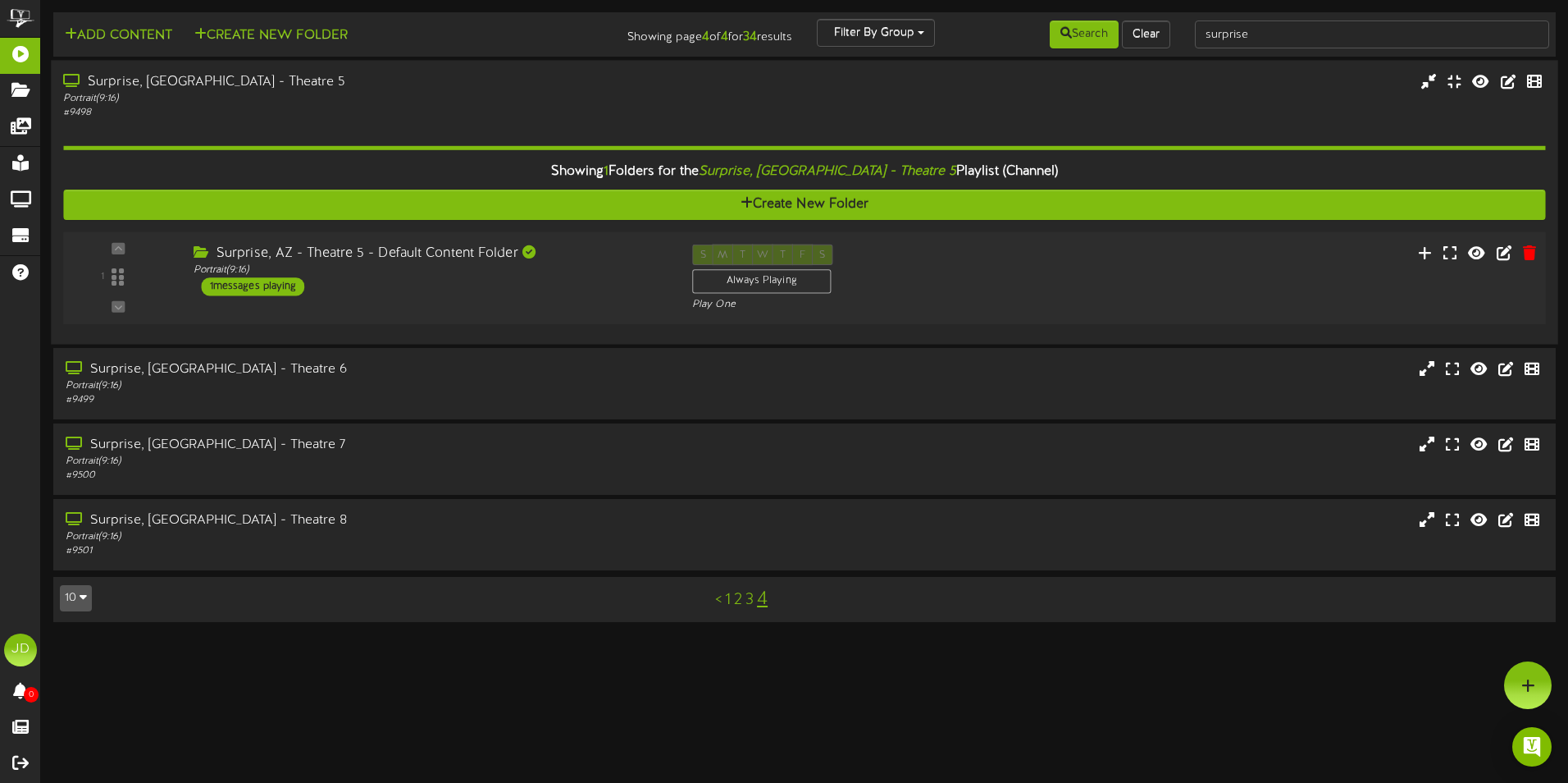
click at [509, 291] on div "Surprise, AZ - Theatre 5 - Default Content Folder Portrait ( 9:16 ) 1 messages …" at bounding box center [429, 270] width 498 height 52
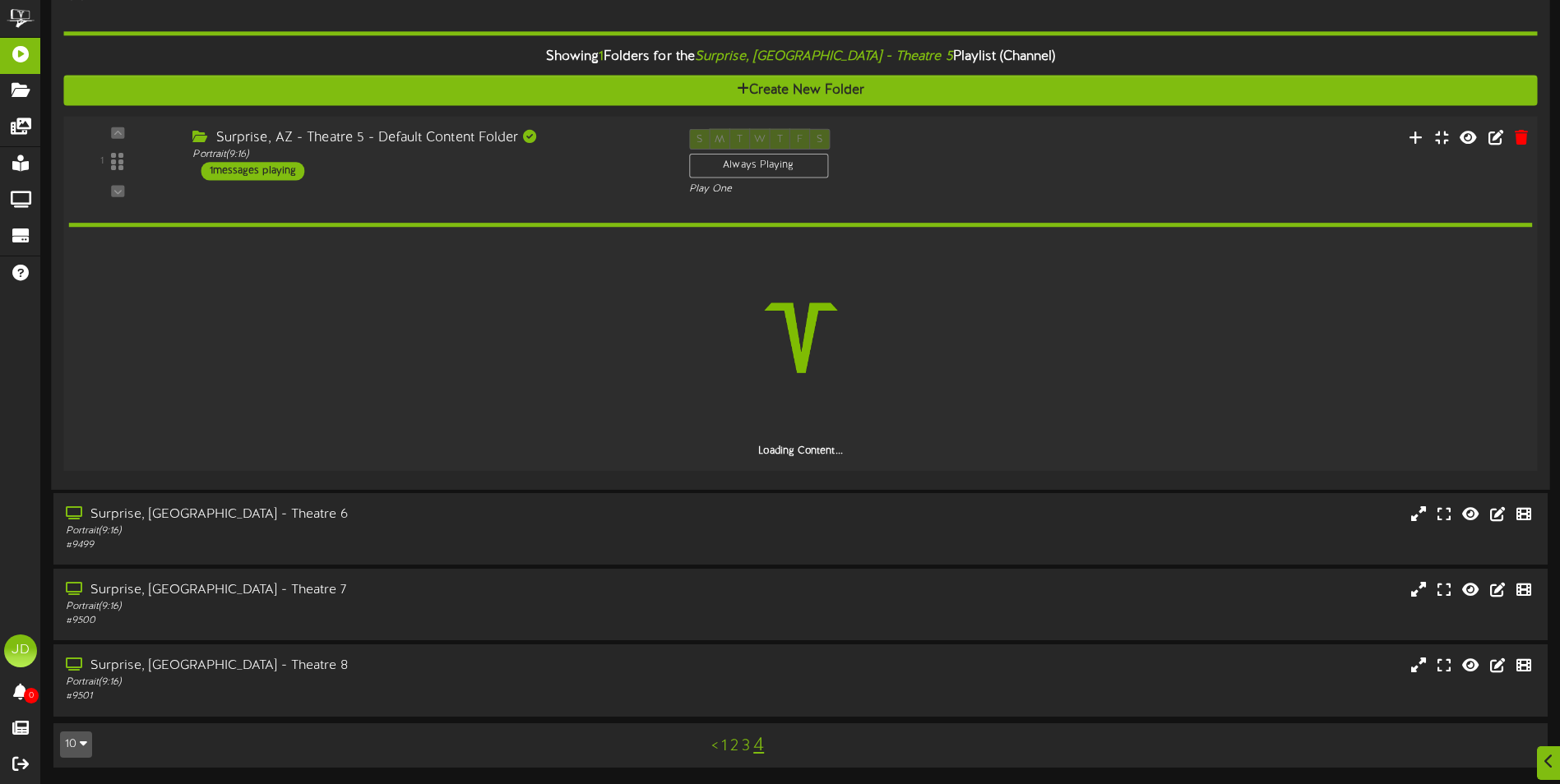
scroll to position [56, 0]
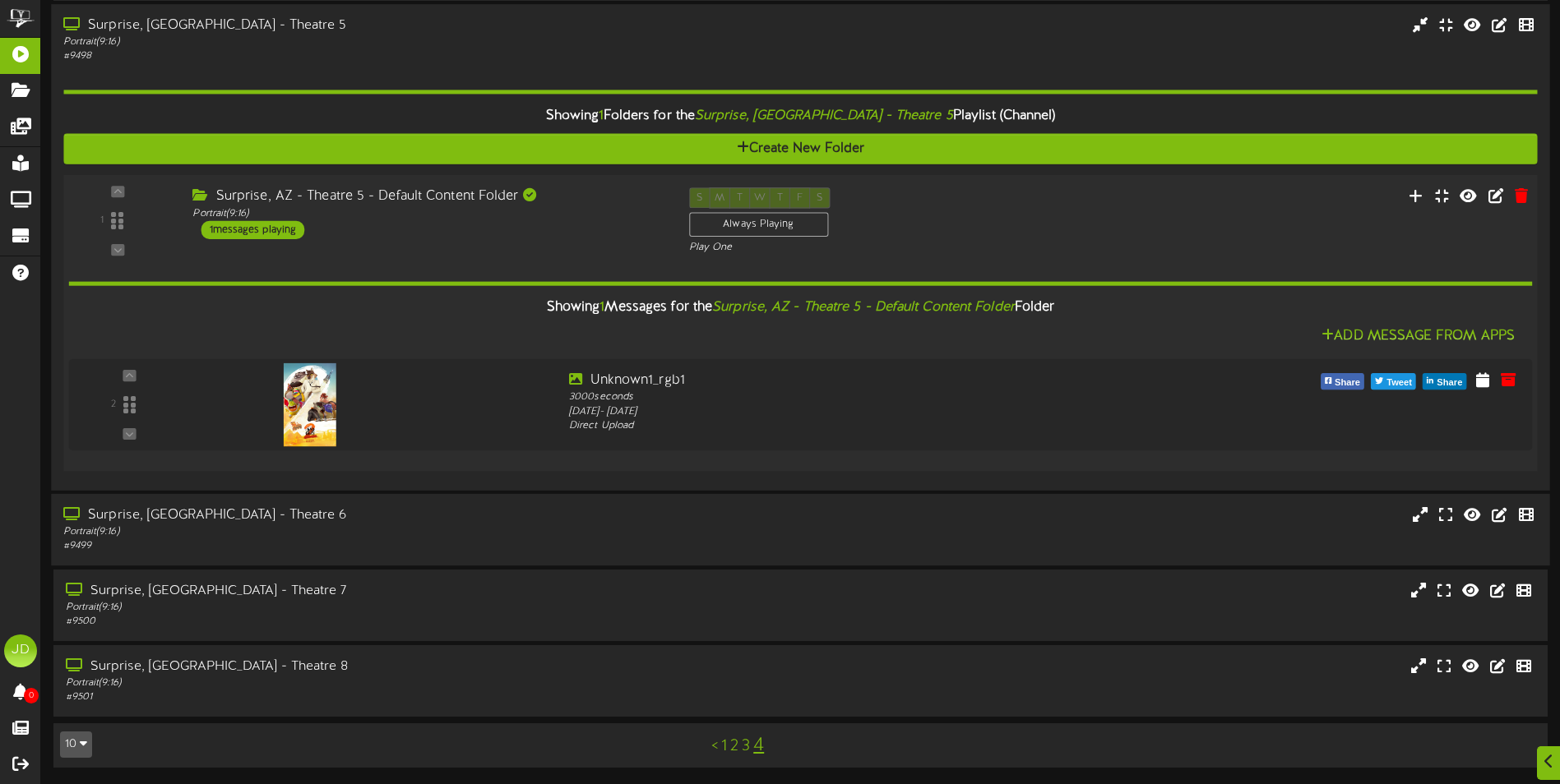
click at [357, 513] on div "Surprise, [GEOGRAPHIC_DATA] - Theatre 6" at bounding box center [362, 515] width 599 height 19
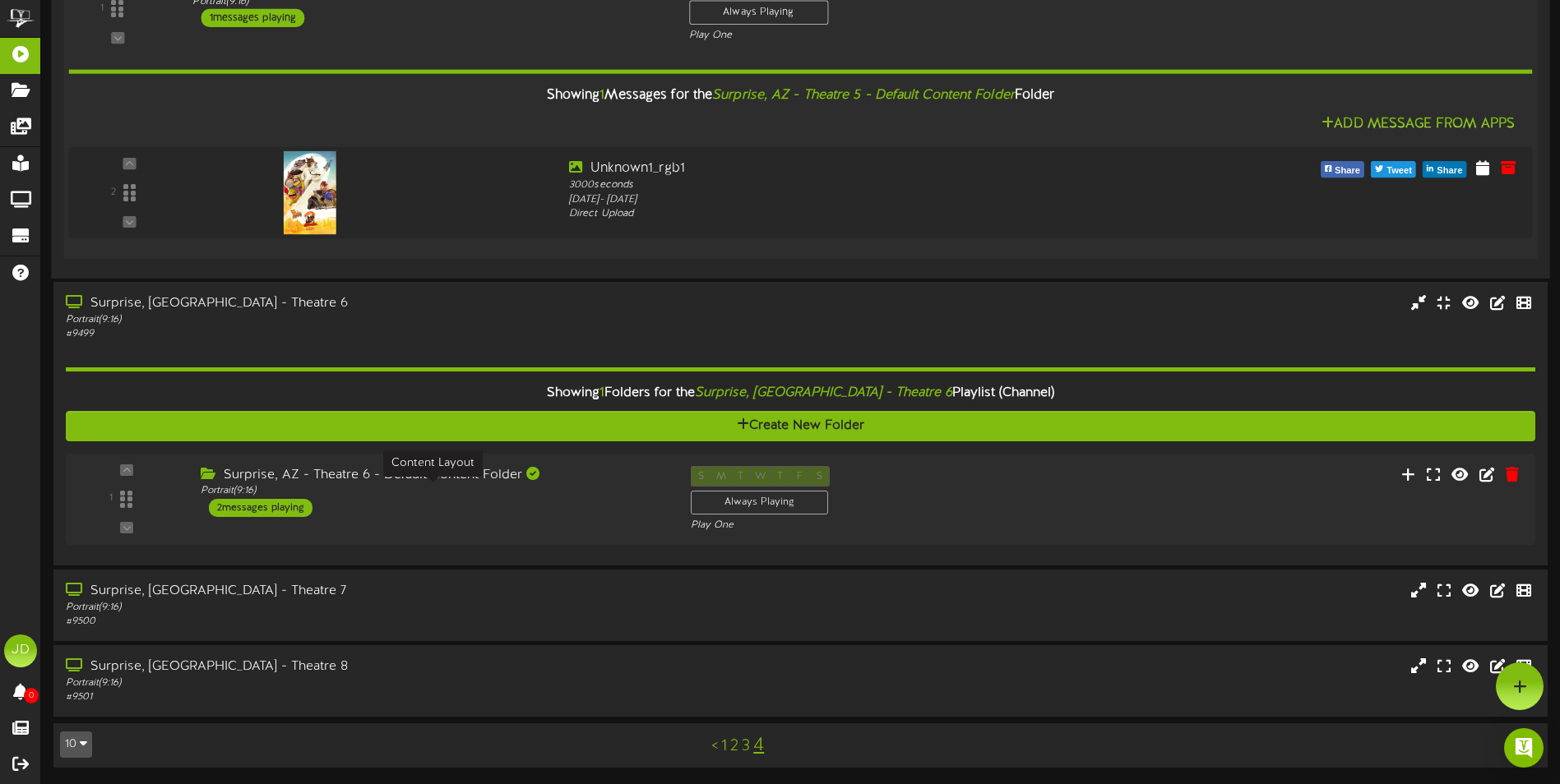
scroll to position [268, 0]
click at [546, 495] on div "Portrait ( 9:16 )" at bounding box center [427, 491] width 471 height 14
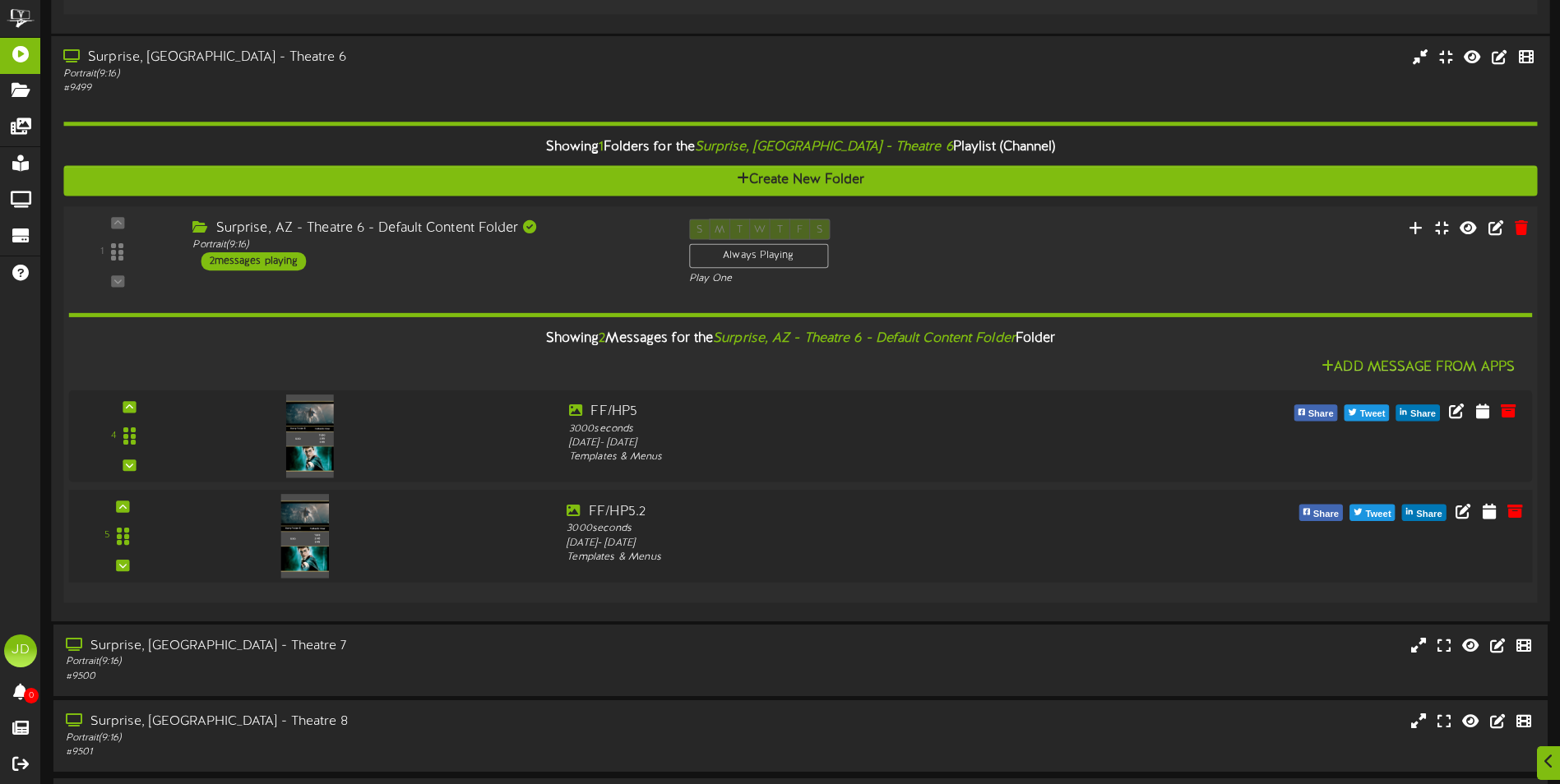
scroll to position [514, 0]
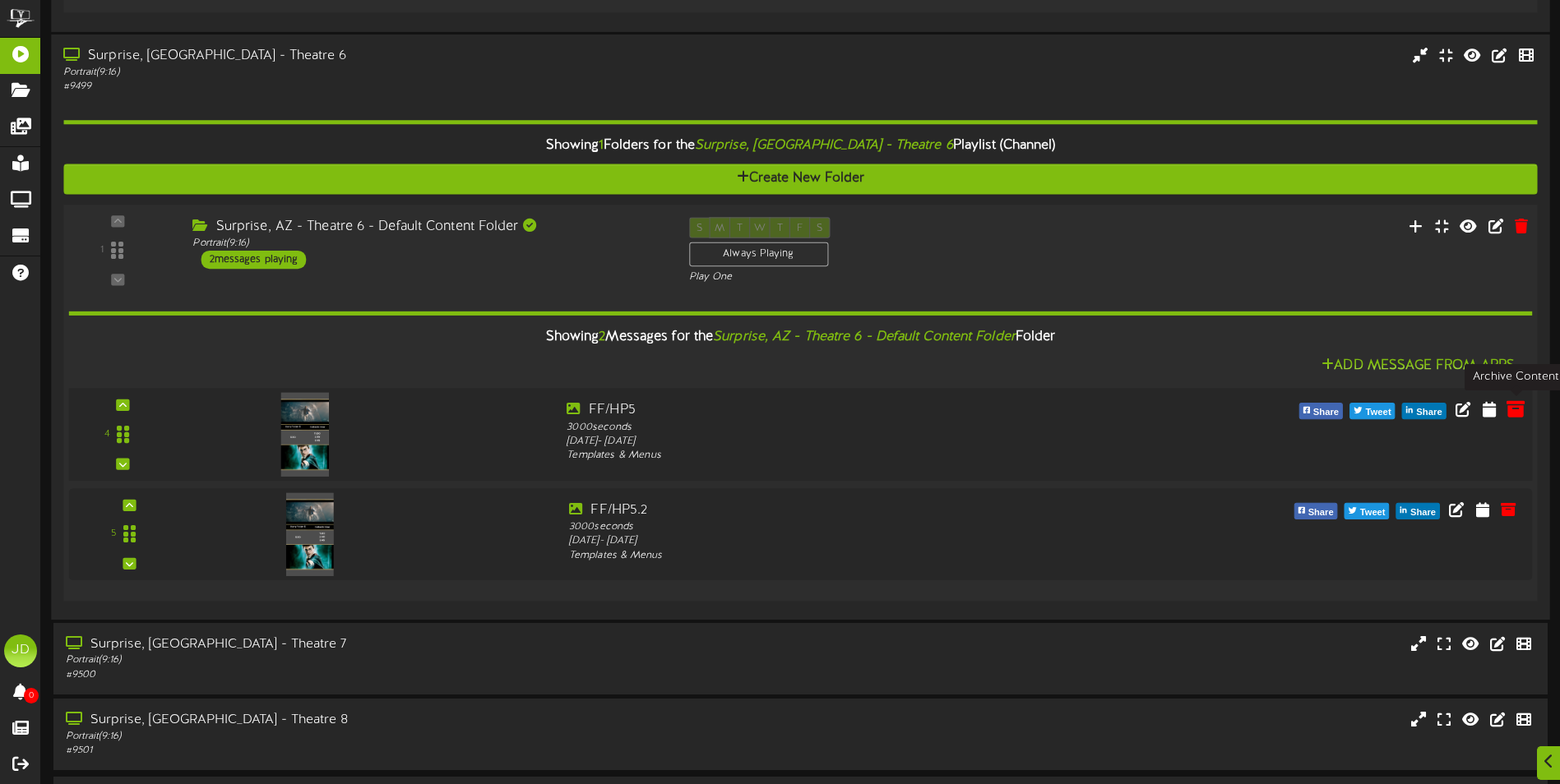
click at [1519, 415] on icon at bounding box center [1515, 408] width 18 height 18
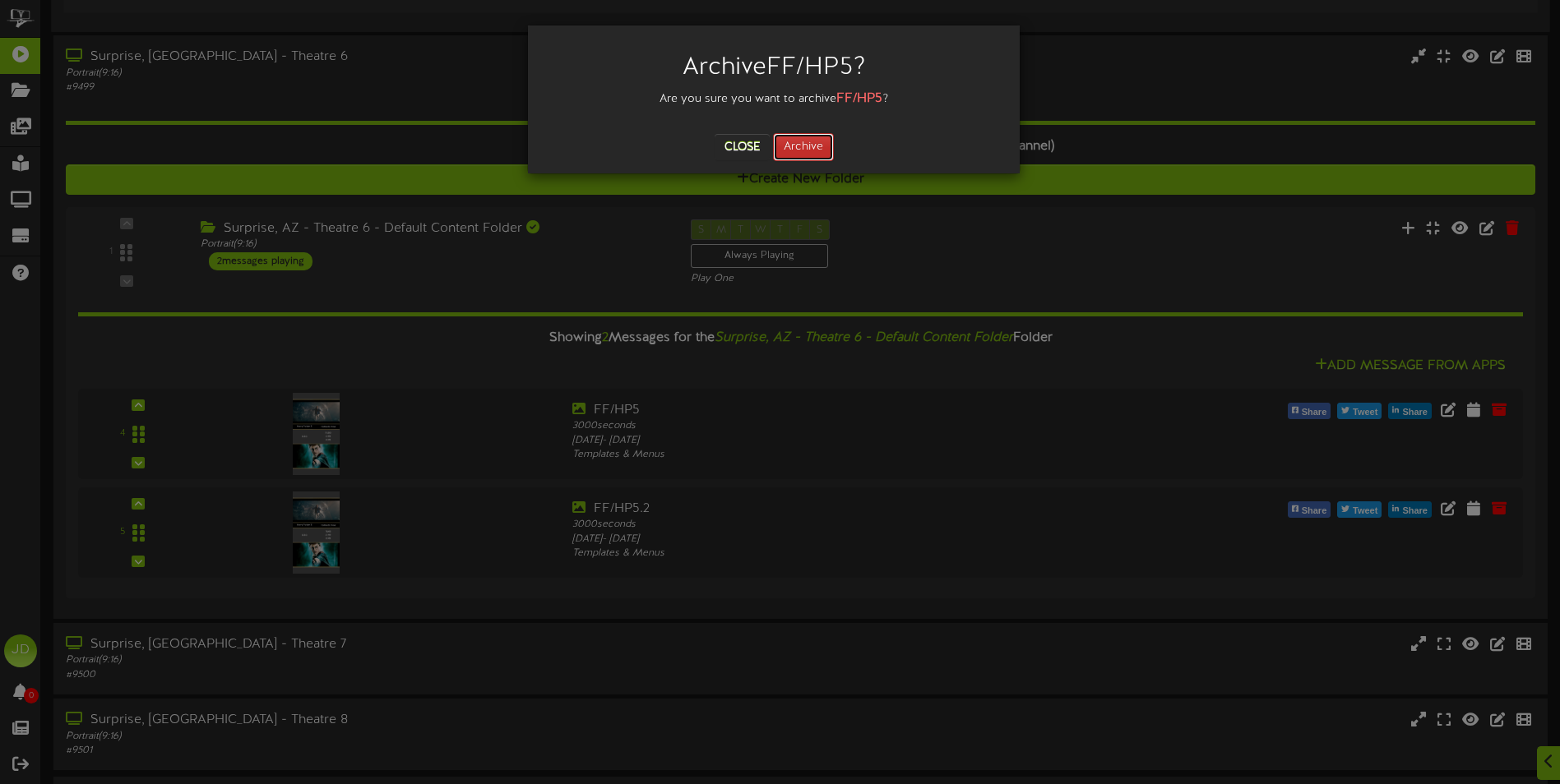
click at [806, 151] on button "Archive" at bounding box center [803, 147] width 61 height 28
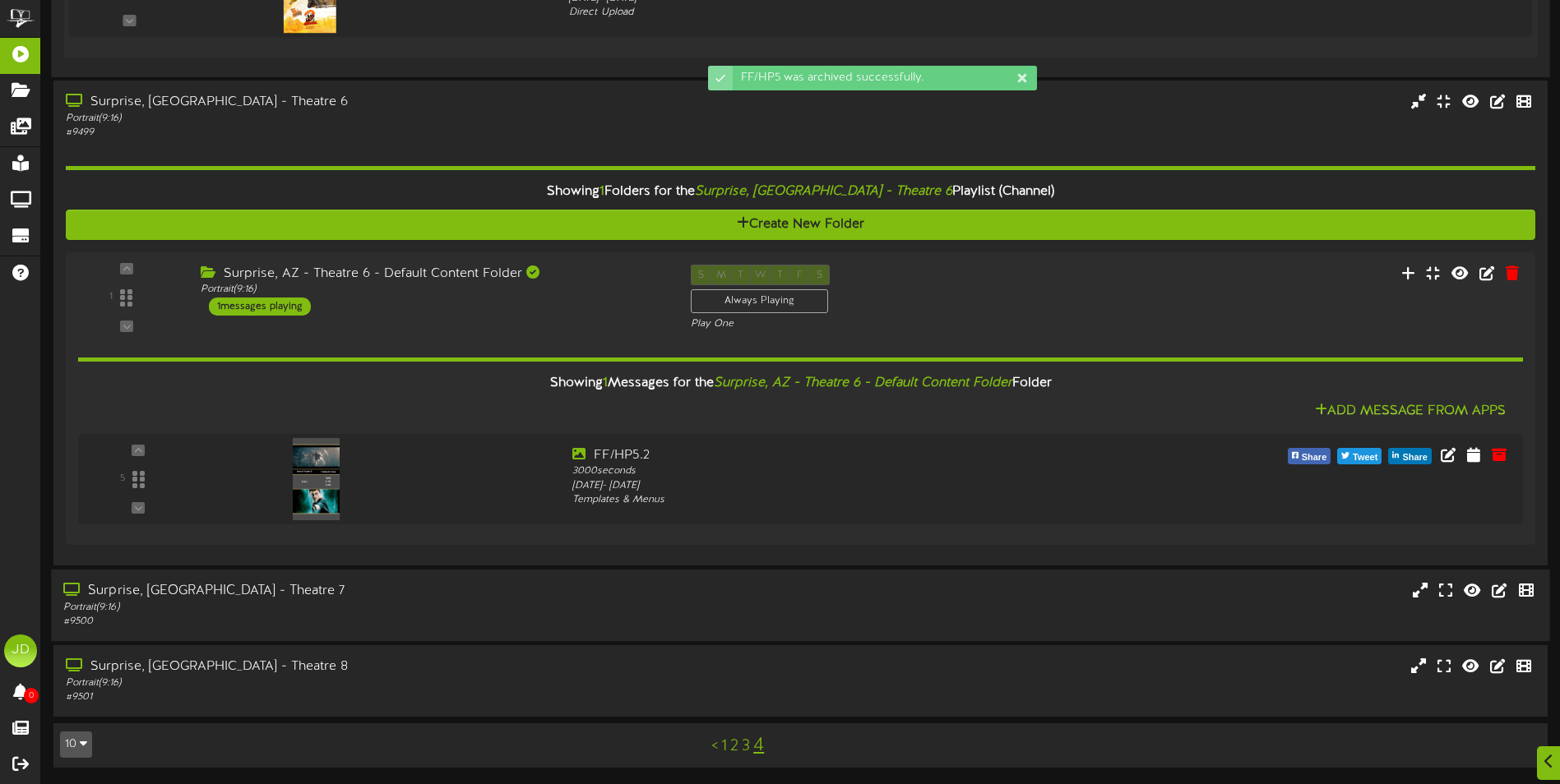
click at [439, 604] on div "Portrait ( 9:16 )" at bounding box center [362, 607] width 599 height 14
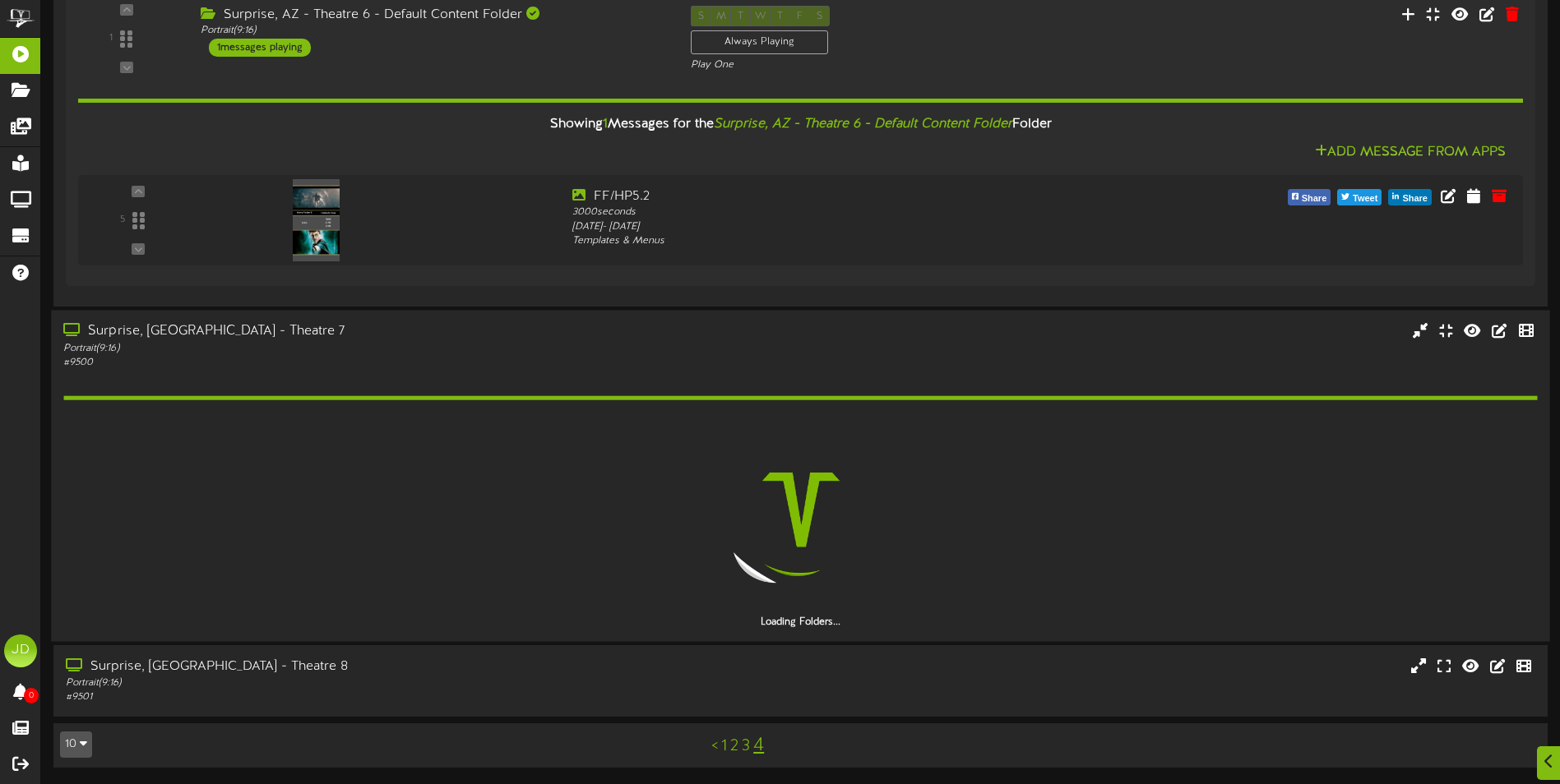
scroll to position [681, 0]
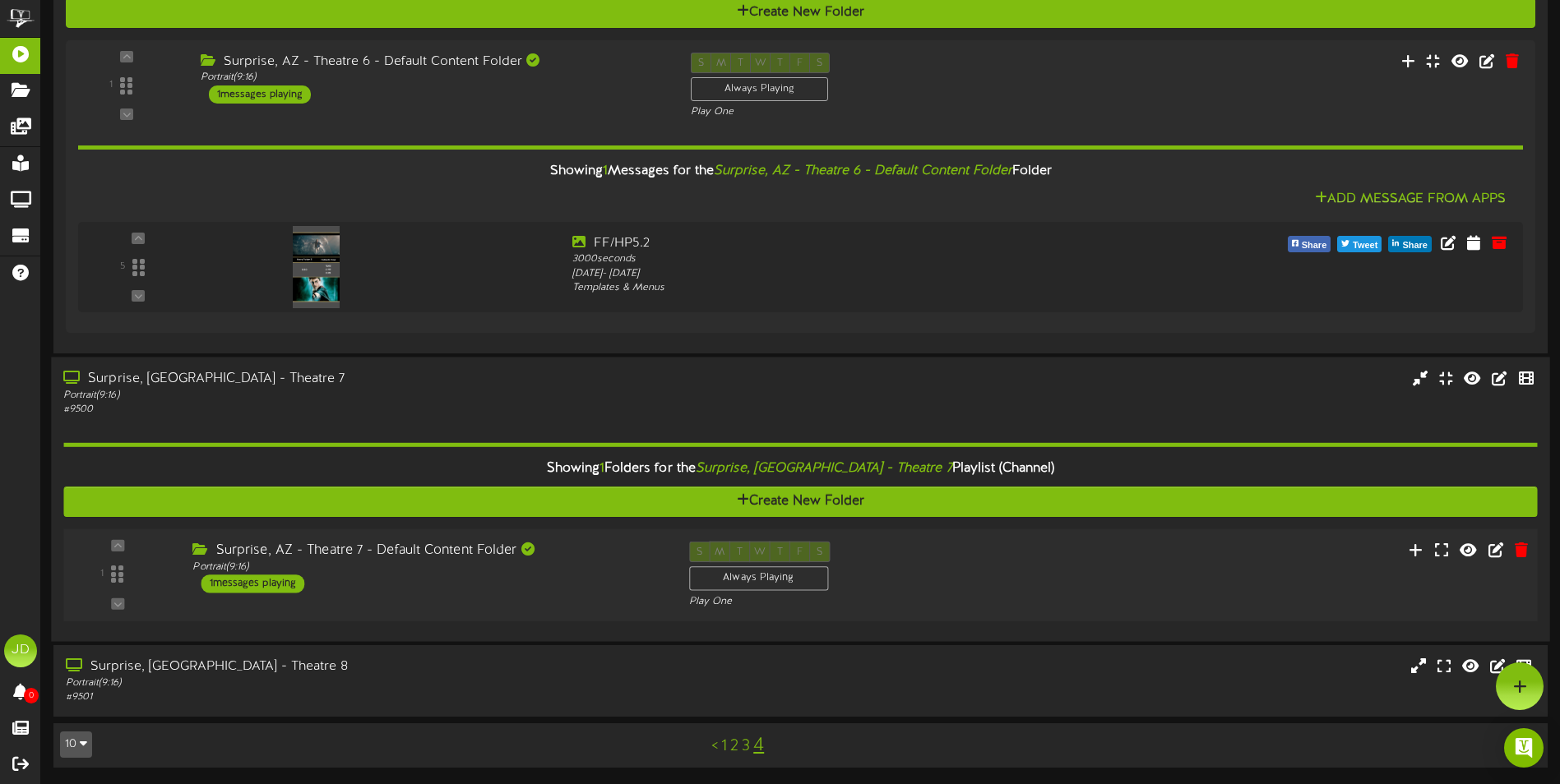
click at [536, 585] on div "Surprise, AZ - Theatre 7 - Default Content Folder Portrait ( 9:16 ) 1 messages …" at bounding box center [427, 567] width 496 height 52
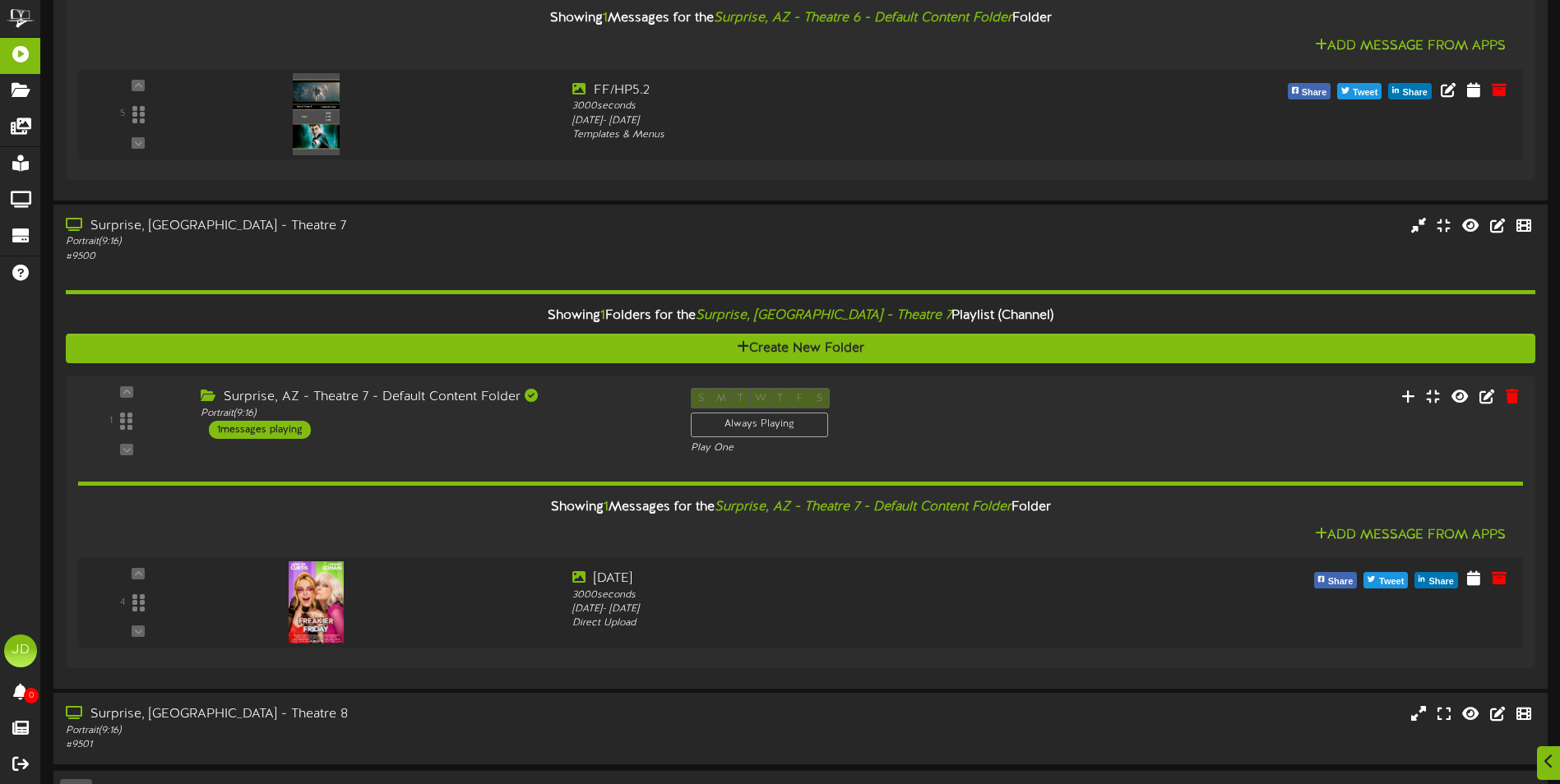
scroll to position [883, 0]
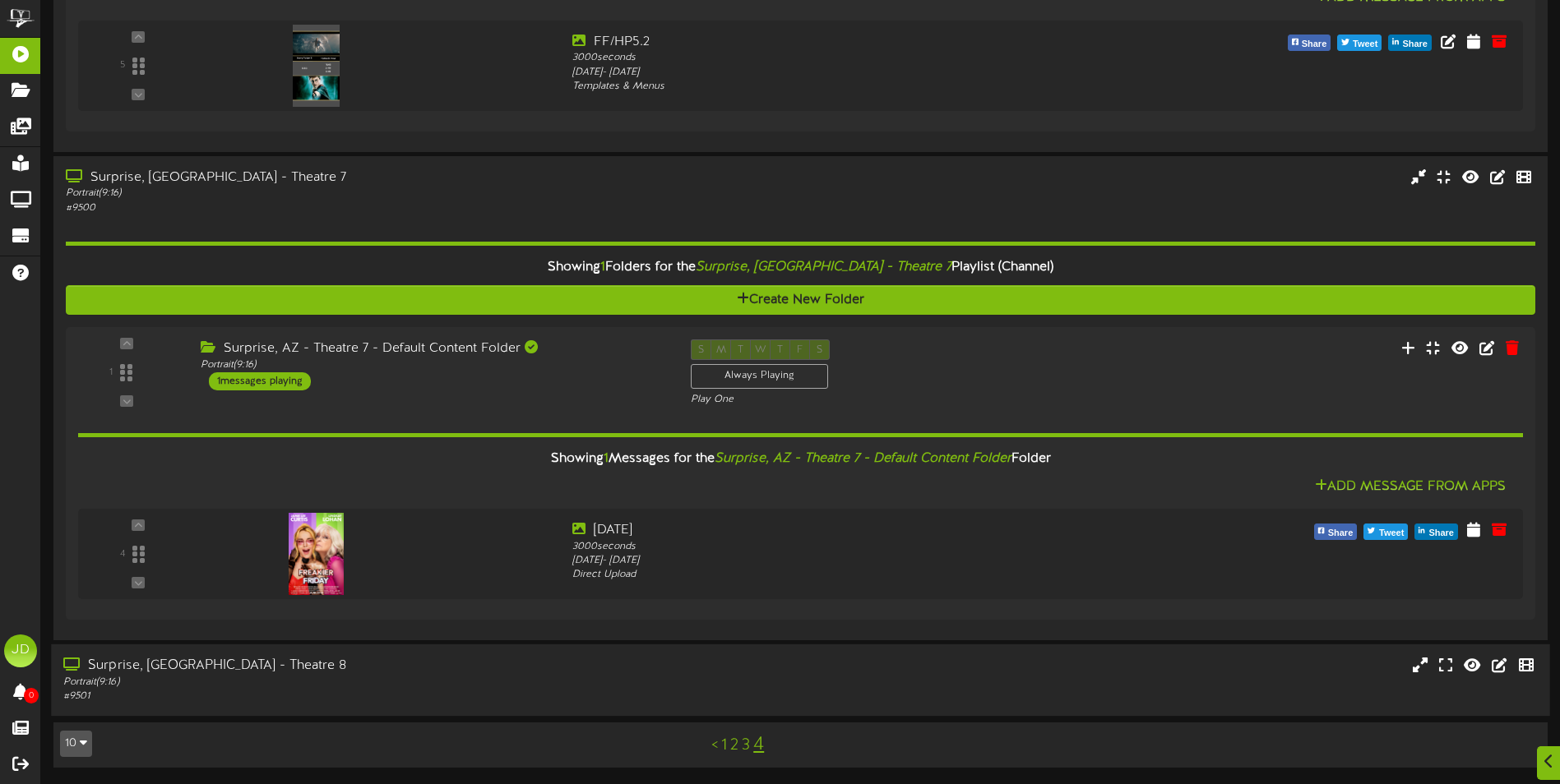
click at [552, 648] on div "Surprise, [GEOGRAPHIC_DATA] - Theatre 8 Portrait ( 9:16 ) # 9501" at bounding box center [800, 680] width 1498 height 71
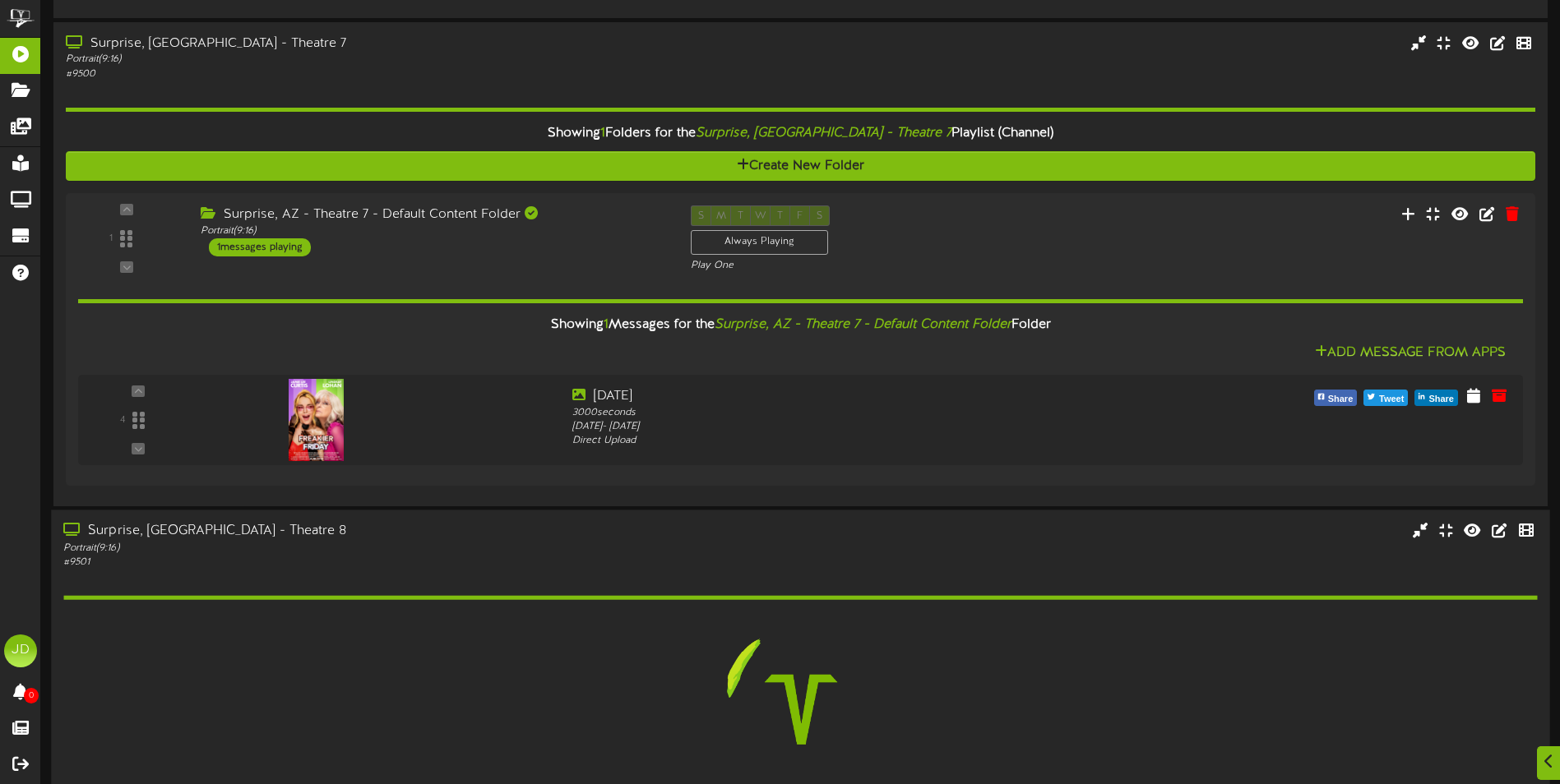
scroll to position [1142, 0]
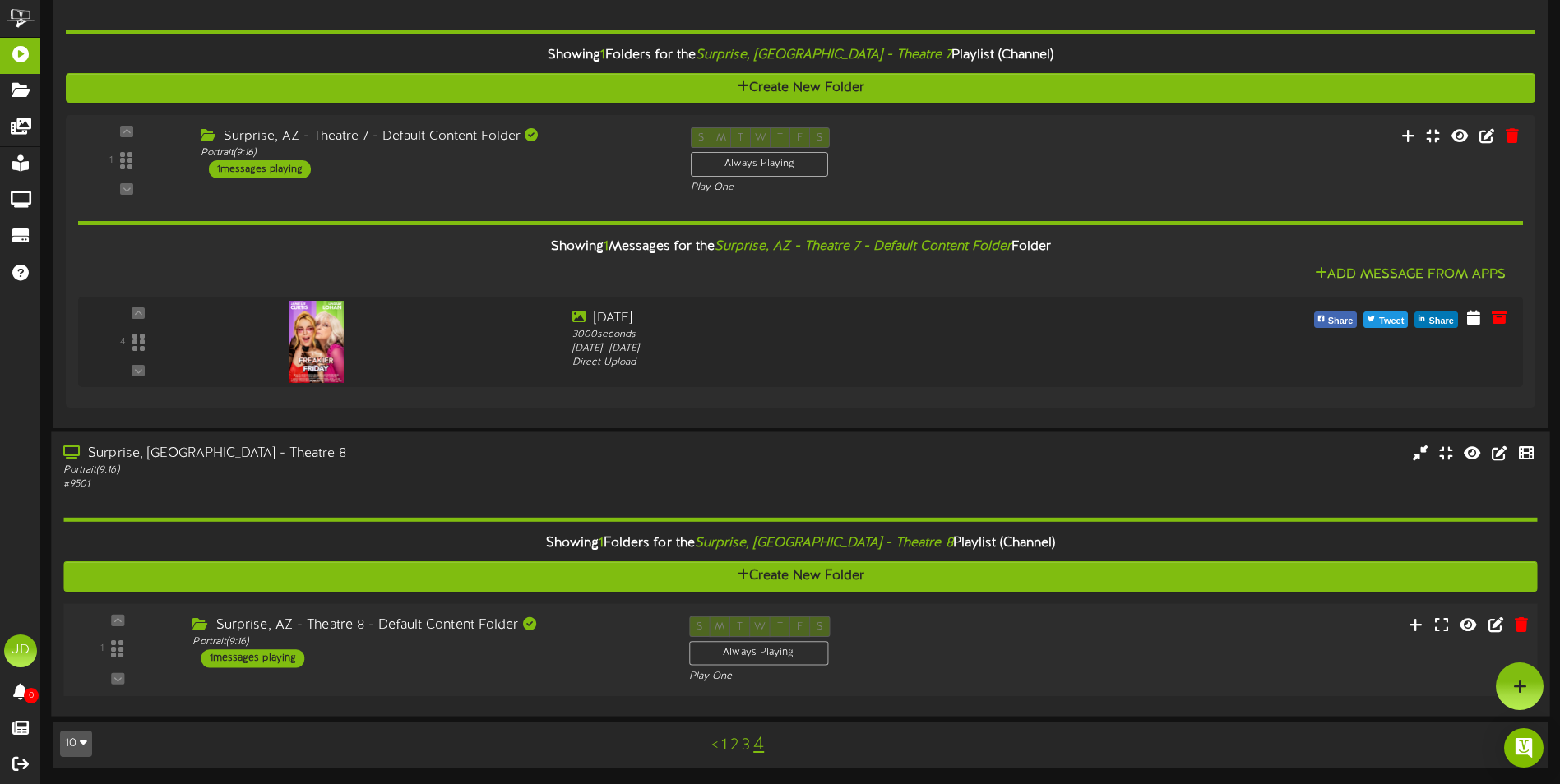
click at [548, 646] on div "Portrait ( 9:16 )" at bounding box center [427, 643] width 471 height 14
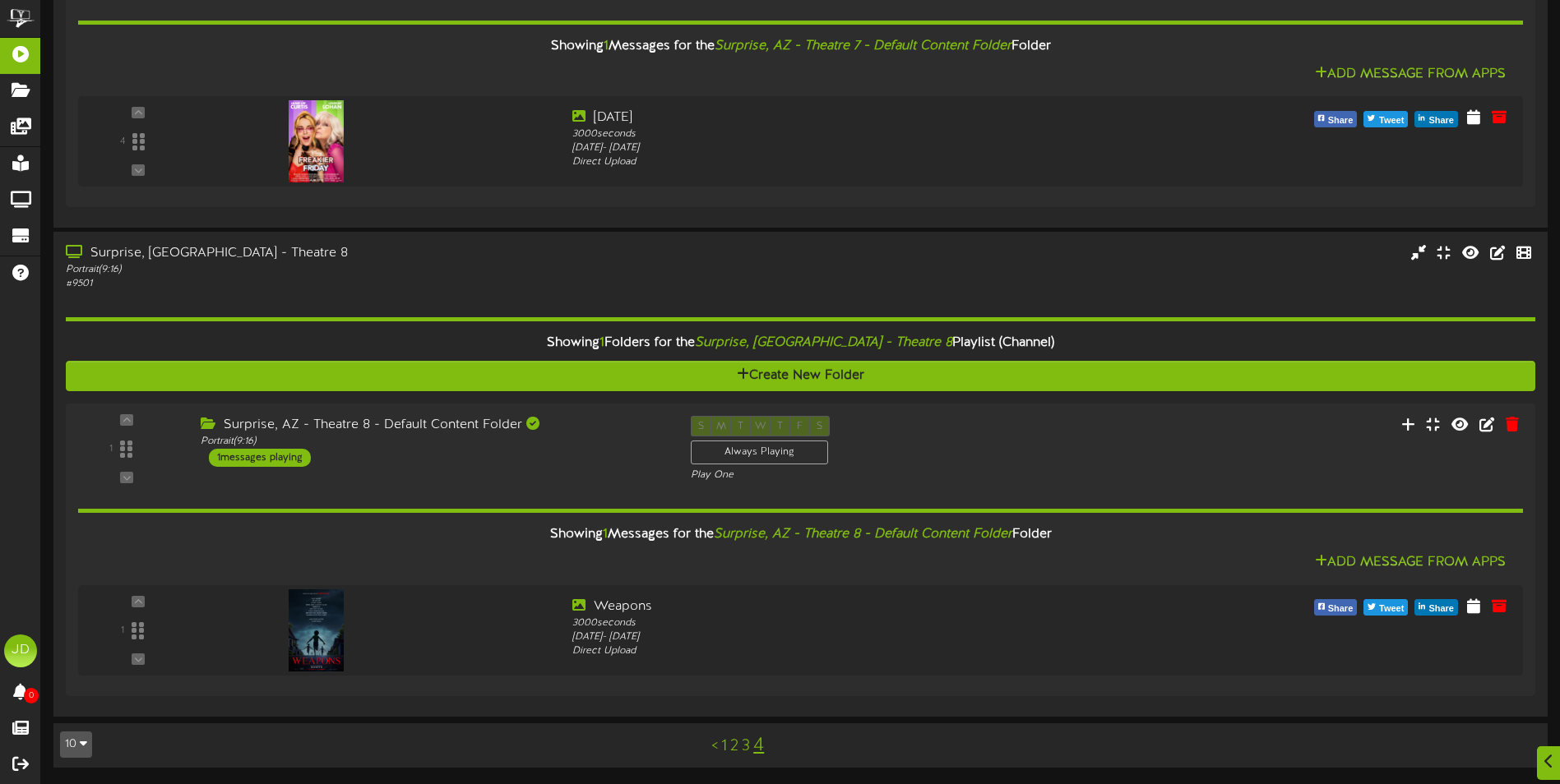
scroll to position [1295, 0]
